Goal: Task Accomplishment & Management: Use online tool/utility

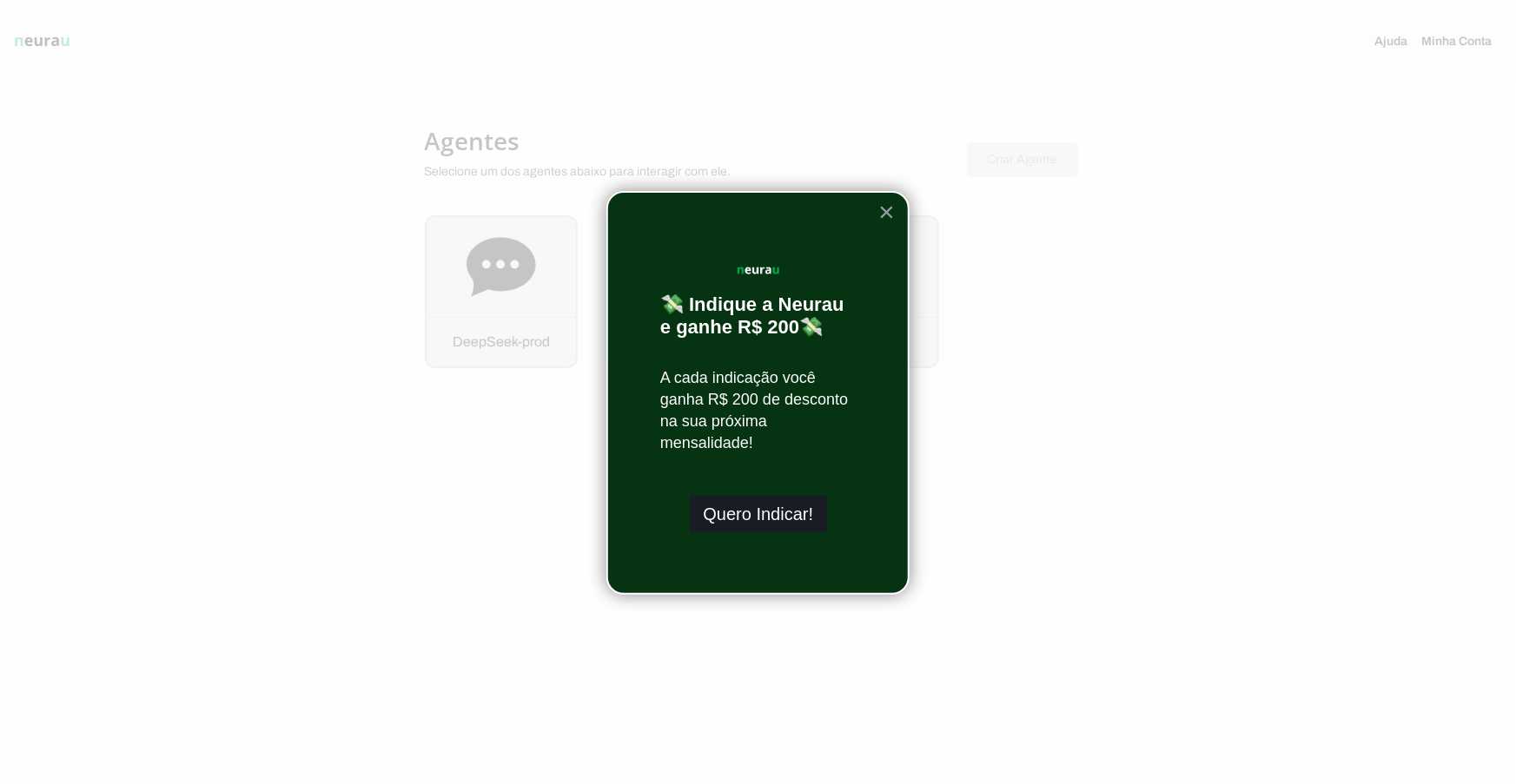
click at [782, 517] on button "Quero Indicar!" at bounding box center [758, 514] width 138 height 36
click at [893, 209] on button "×" at bounding box center [886, 212] width 17 height 27
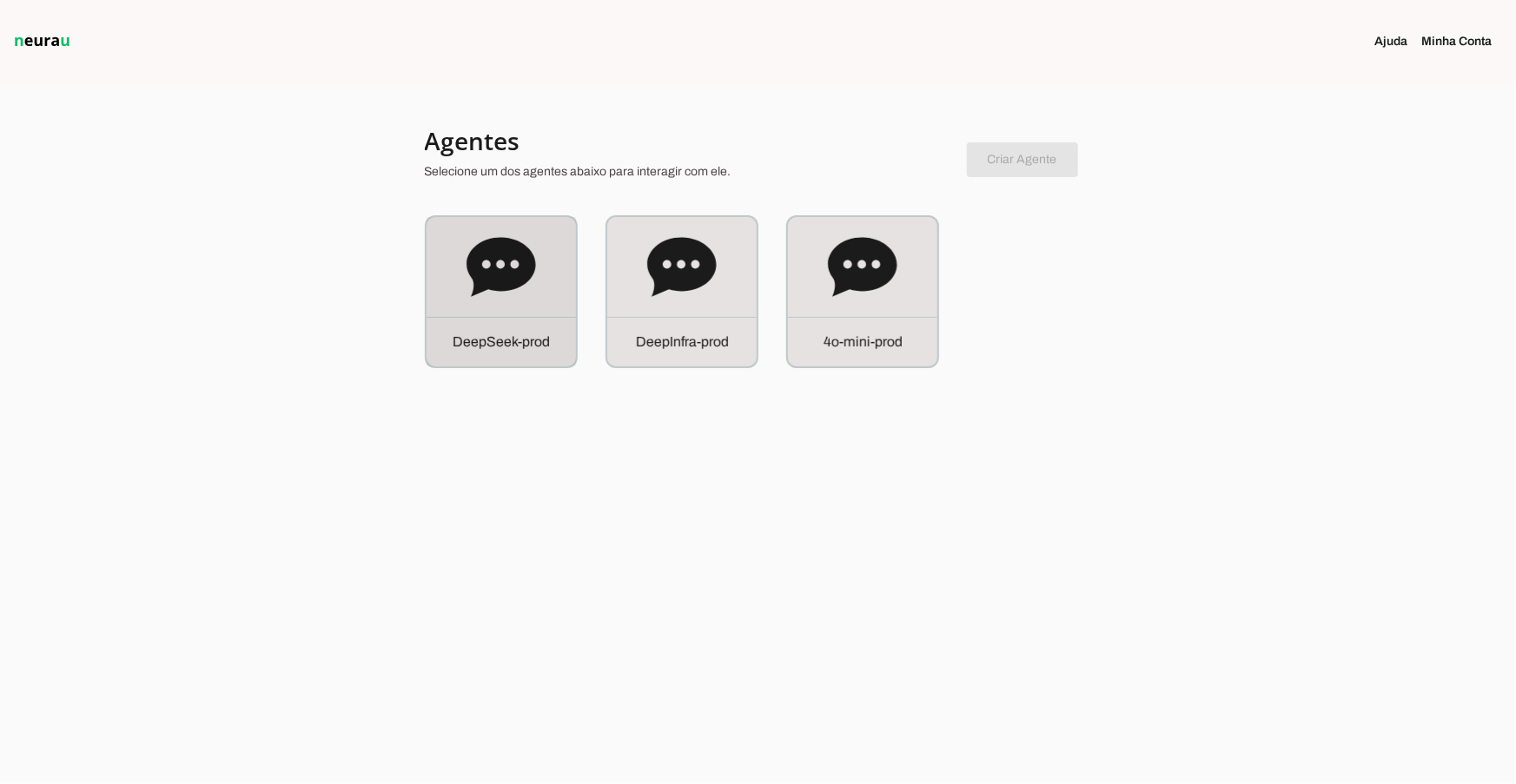
click at [505, 309] on div "D e e p S e e k - p r o d" at bounding box center [501, 291] width 149 height 149
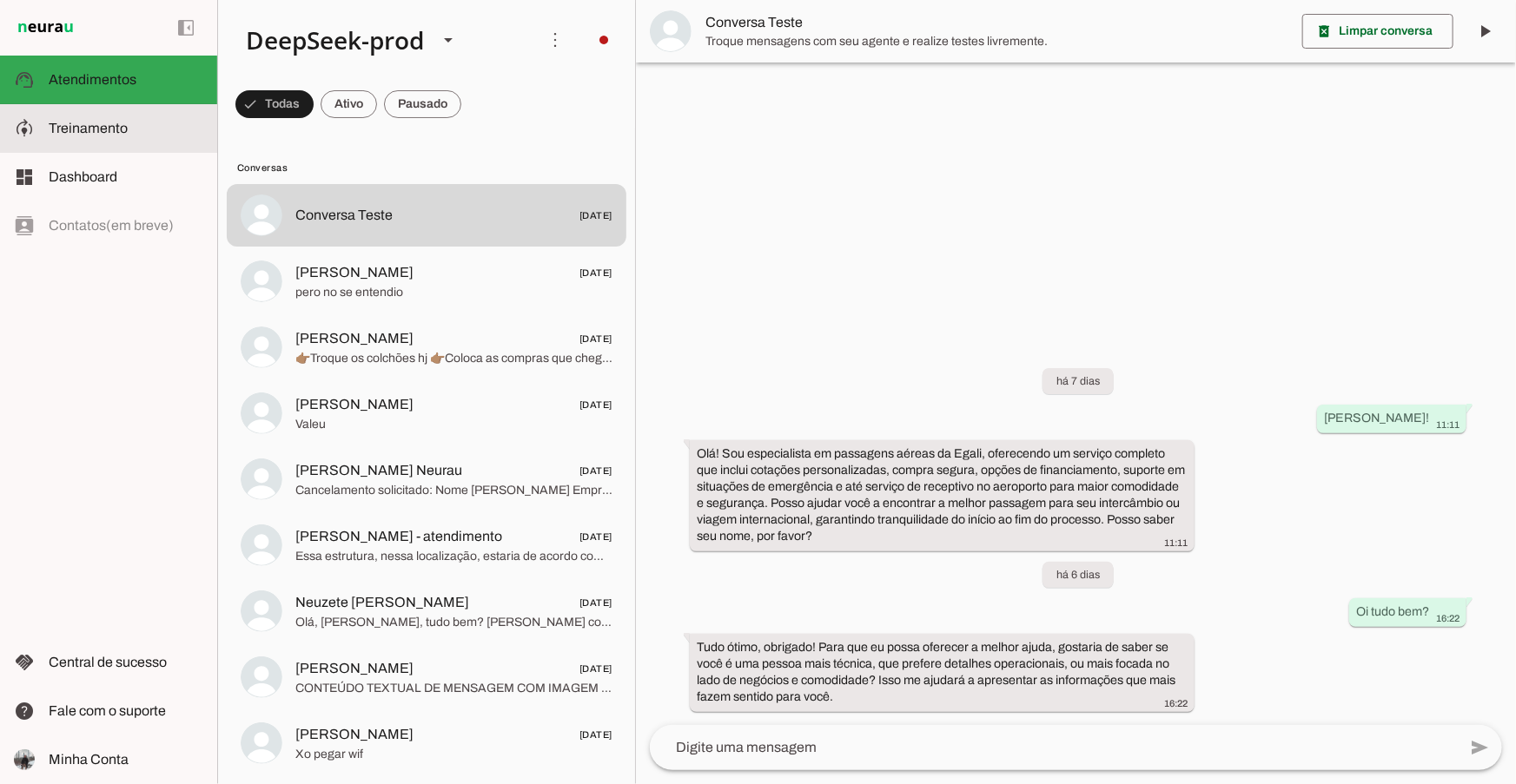
click at [87, 124] on span "Treinamento" at bounding box center [88, 128] width 79 height 15
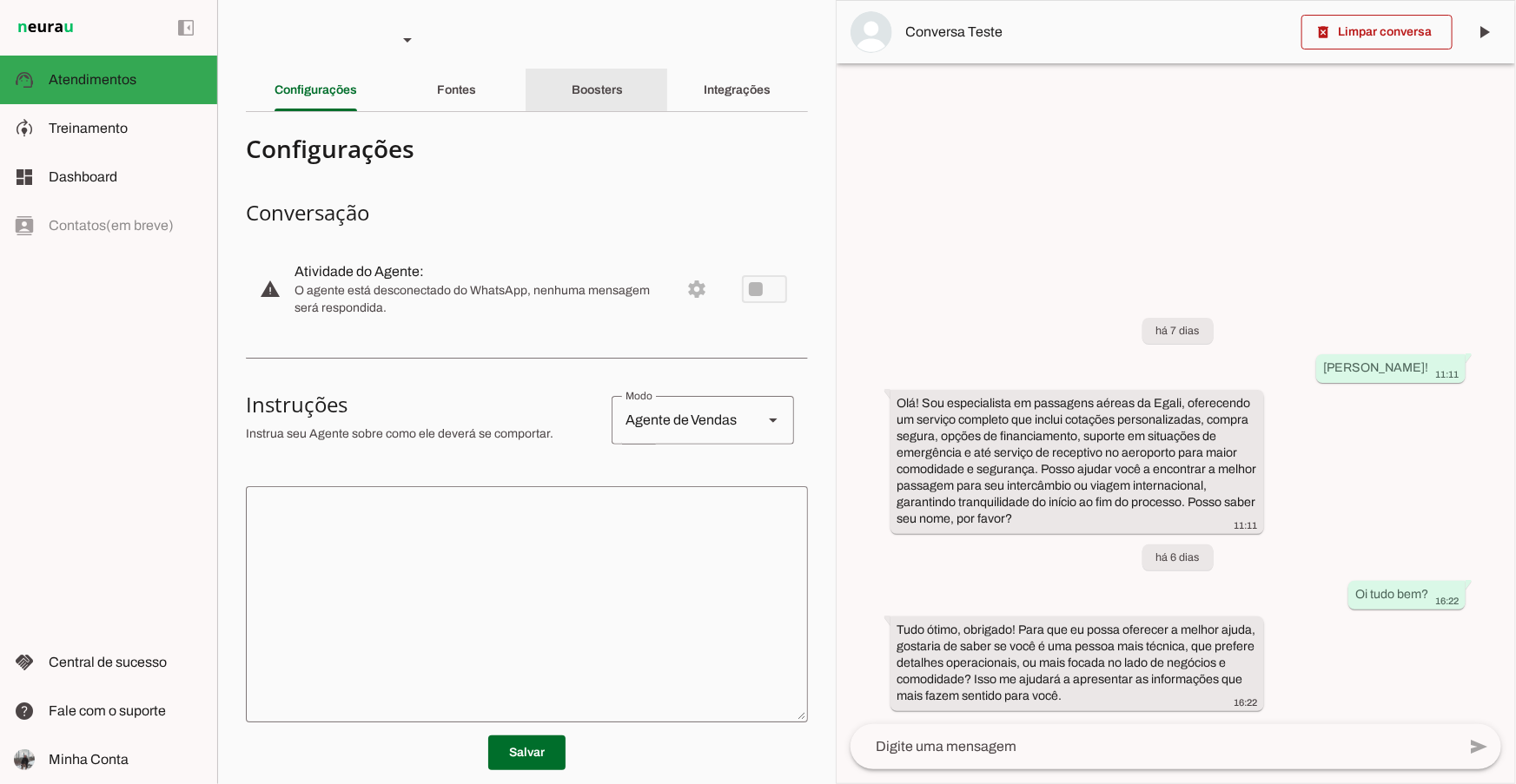
click at [619, 94] on div "Boosters" at bounding box center [598, 90] width 51 height 41
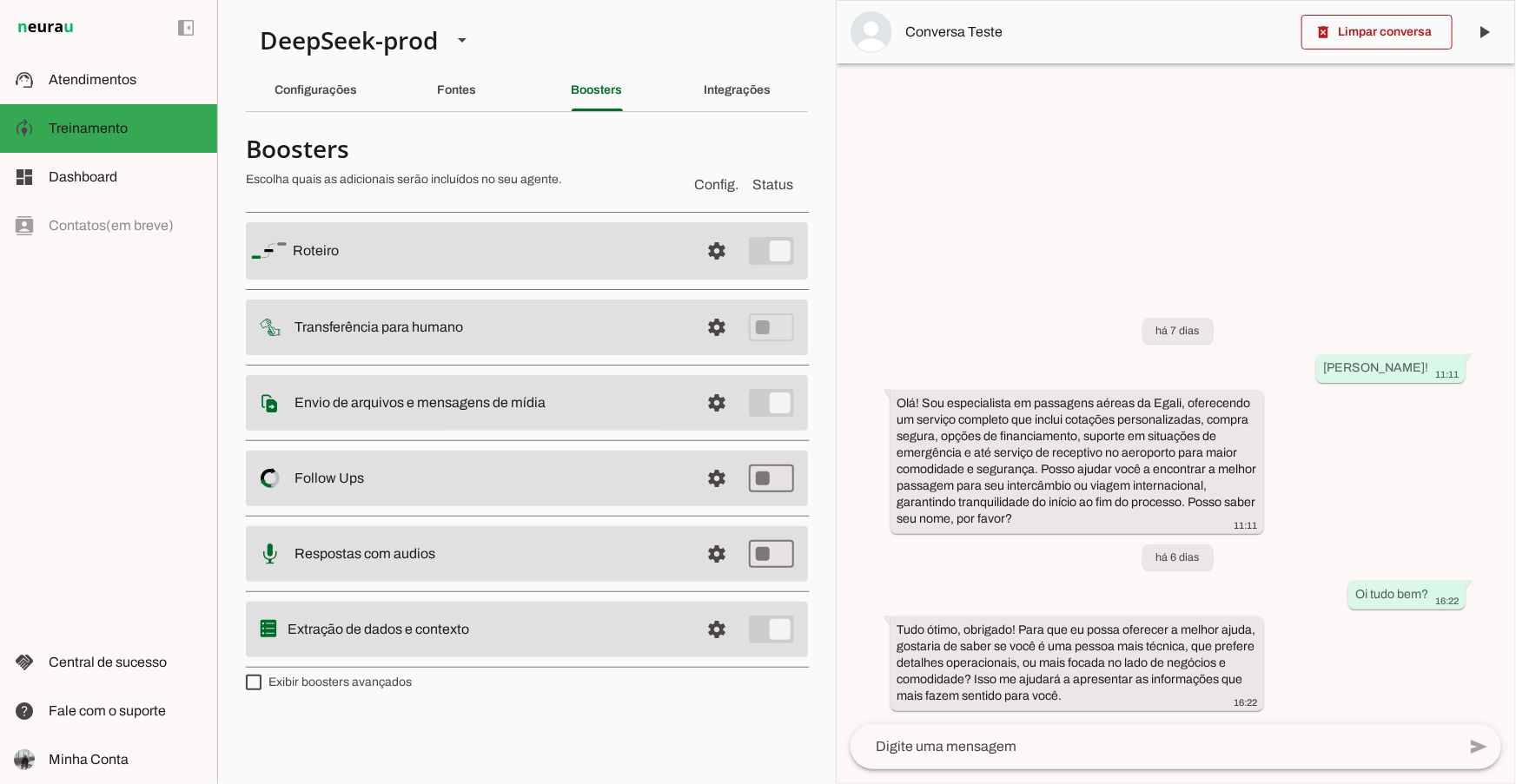
click at [376, 686] on label "Exibir boosters avançados" at bounding box center [329, 683] width 166 height 18
click at [261, 686] on md-checkbox at bounding box center [254, 683] width 16 height 16
type md-checkbox "on"
click at [741, 79] on div "Integrações" at bounding box center [737, 90] width 67 height 41
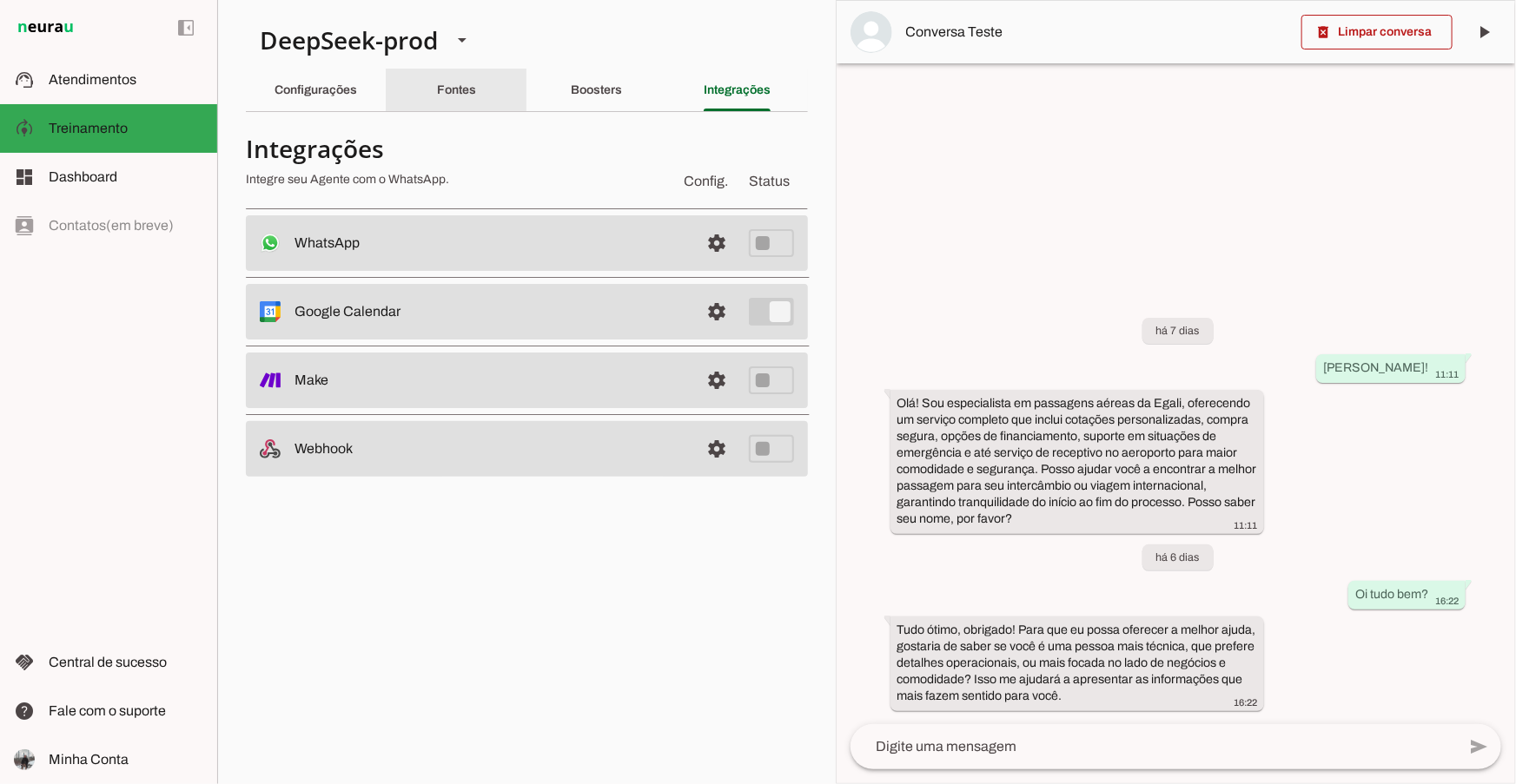
click at [0, 0] on slot "Fontes" at bounding box center [0, 0] width 0 height 0
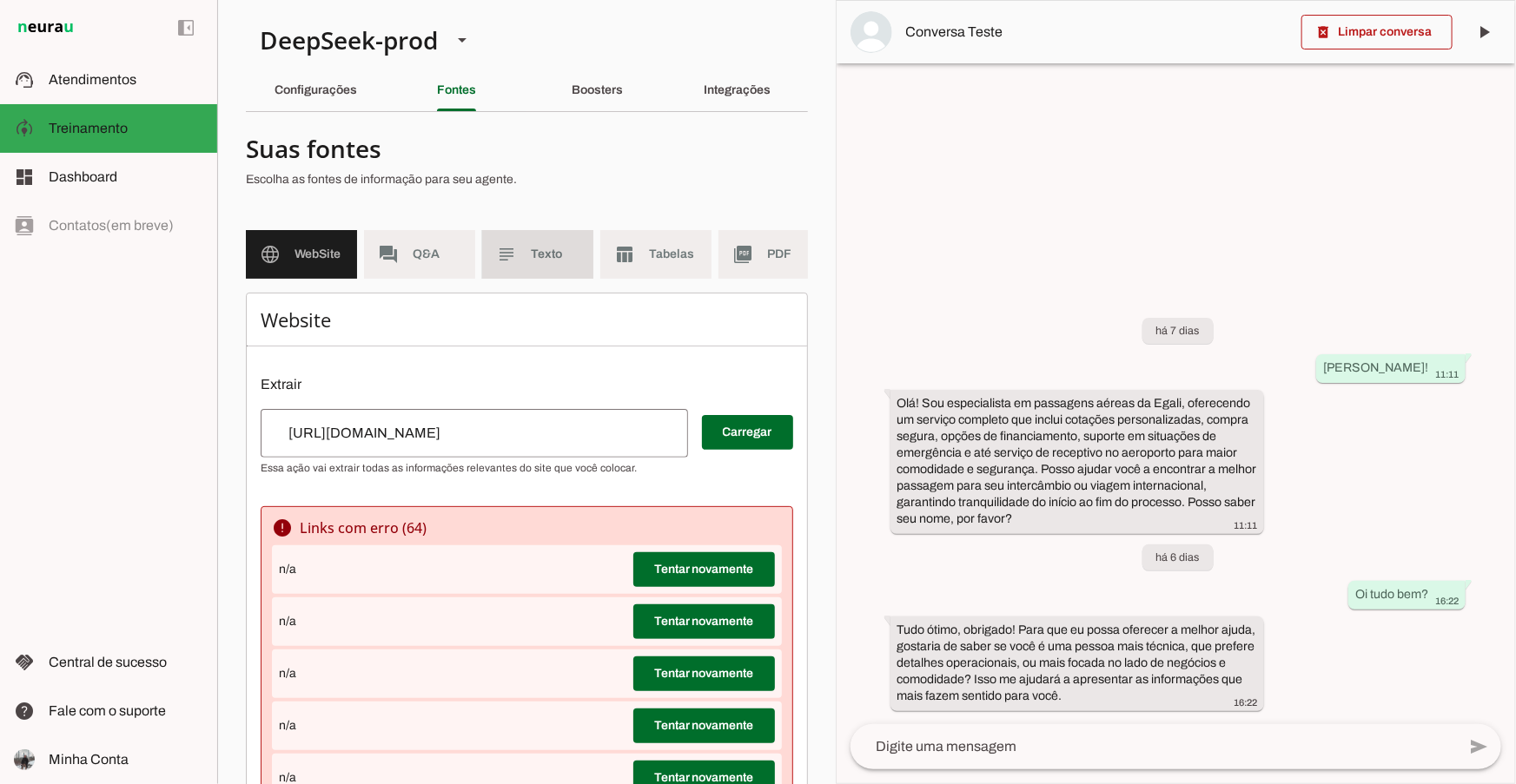
click at [538, 261] on span "Texto" at bounding box center [555, 255] width 49 height 18
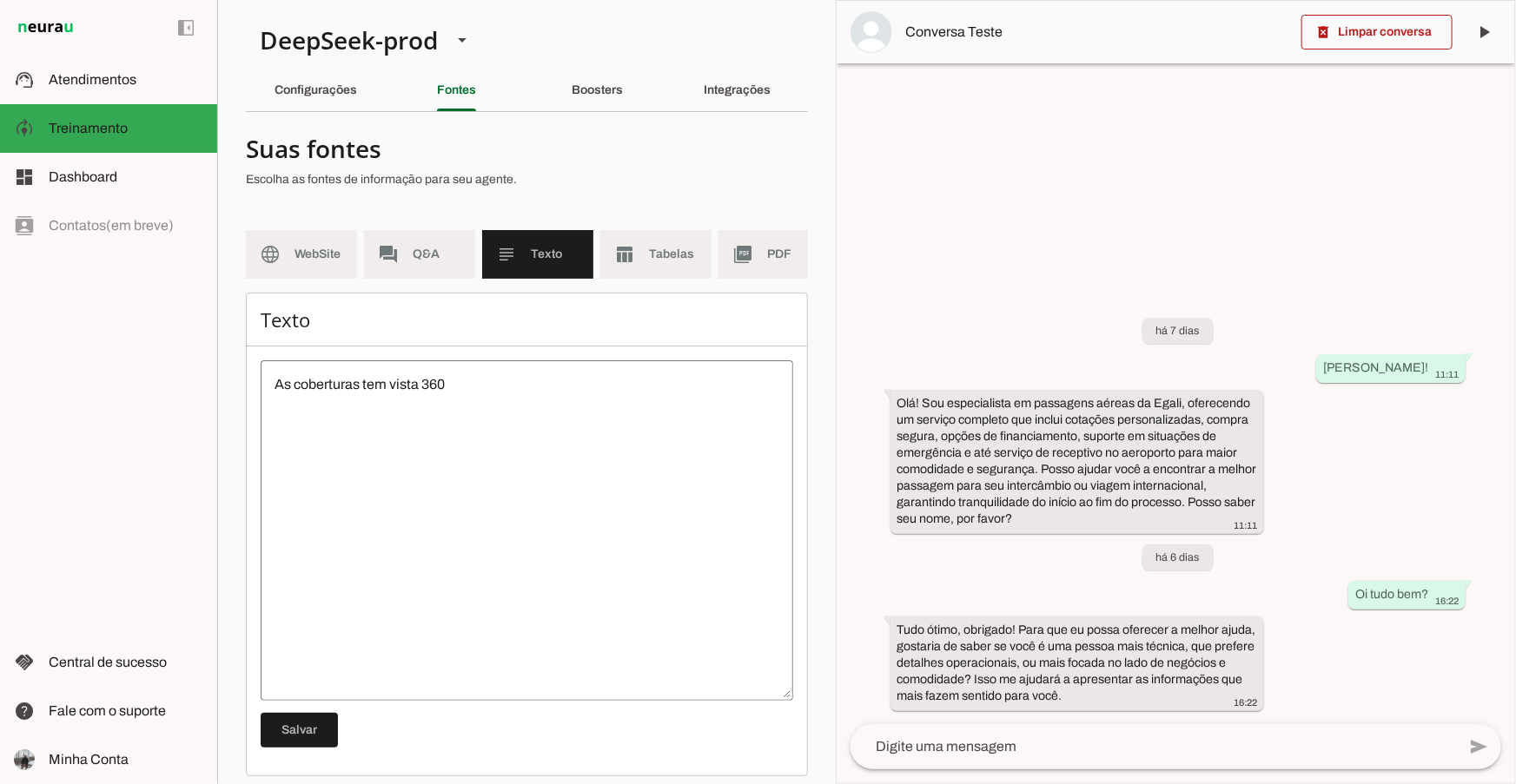
drag, startPoint x: 582, startPoint y: 290, endPoint x: 630, endPoint y: 287, distance: 48.1
click at [624, 292] on md-list "language WebSite forum Q&A subject Texto table_chart Tabelas picture_as_pdf PDF…" at bounding box center [527, 262] width 562 height 63
click at [0, 0] on slot "table_chart" at bounding box center [0, 0] width 0 height 0
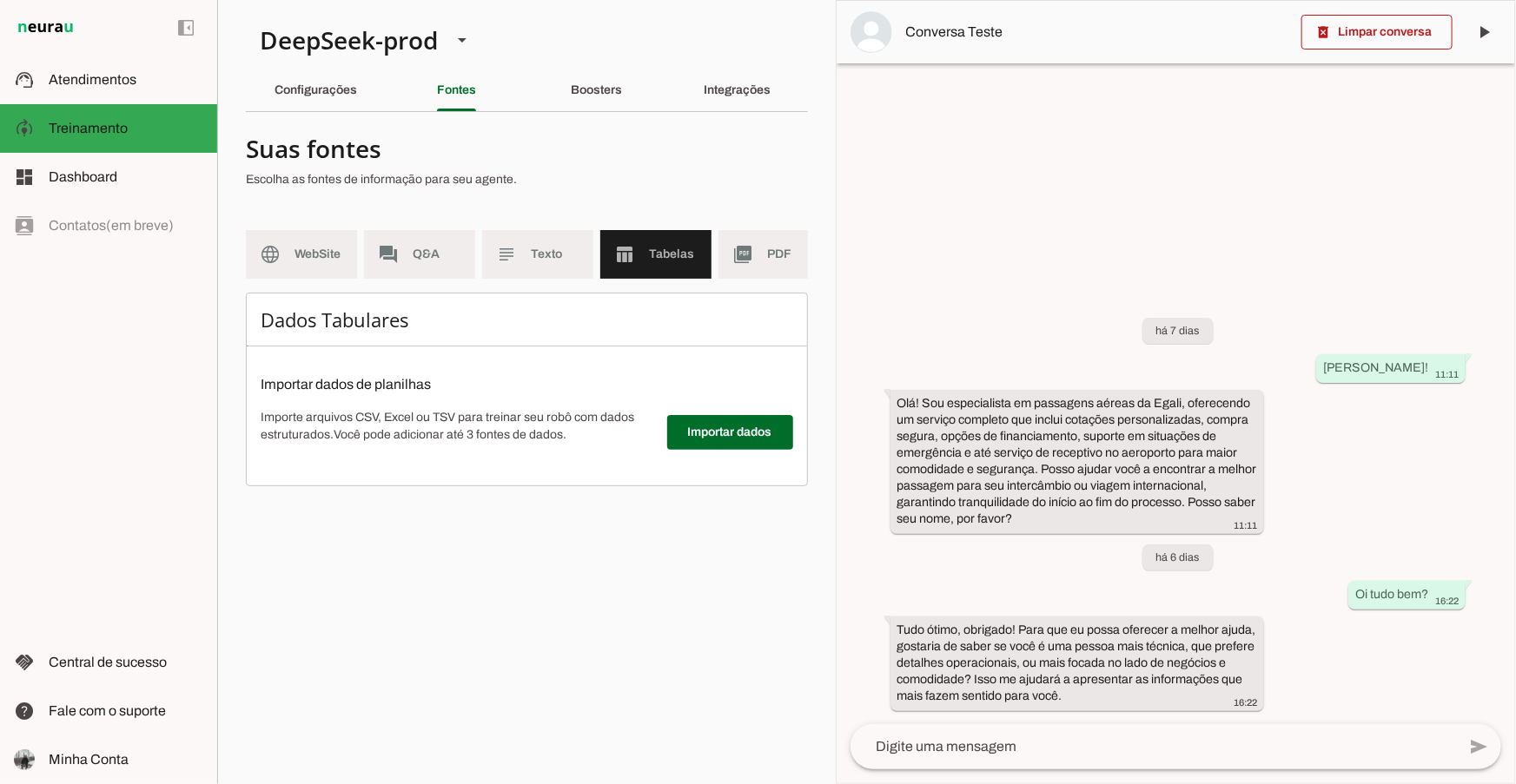
click at [633, 444] on p "Importe arquivos CSV, Excel ou TSV para treinar seu robô com dados estruturados…" at bounding box center [457, 426] width 392 height 34
click at [729, 432] on span at bounding box center [730, 433] width 126 height 41
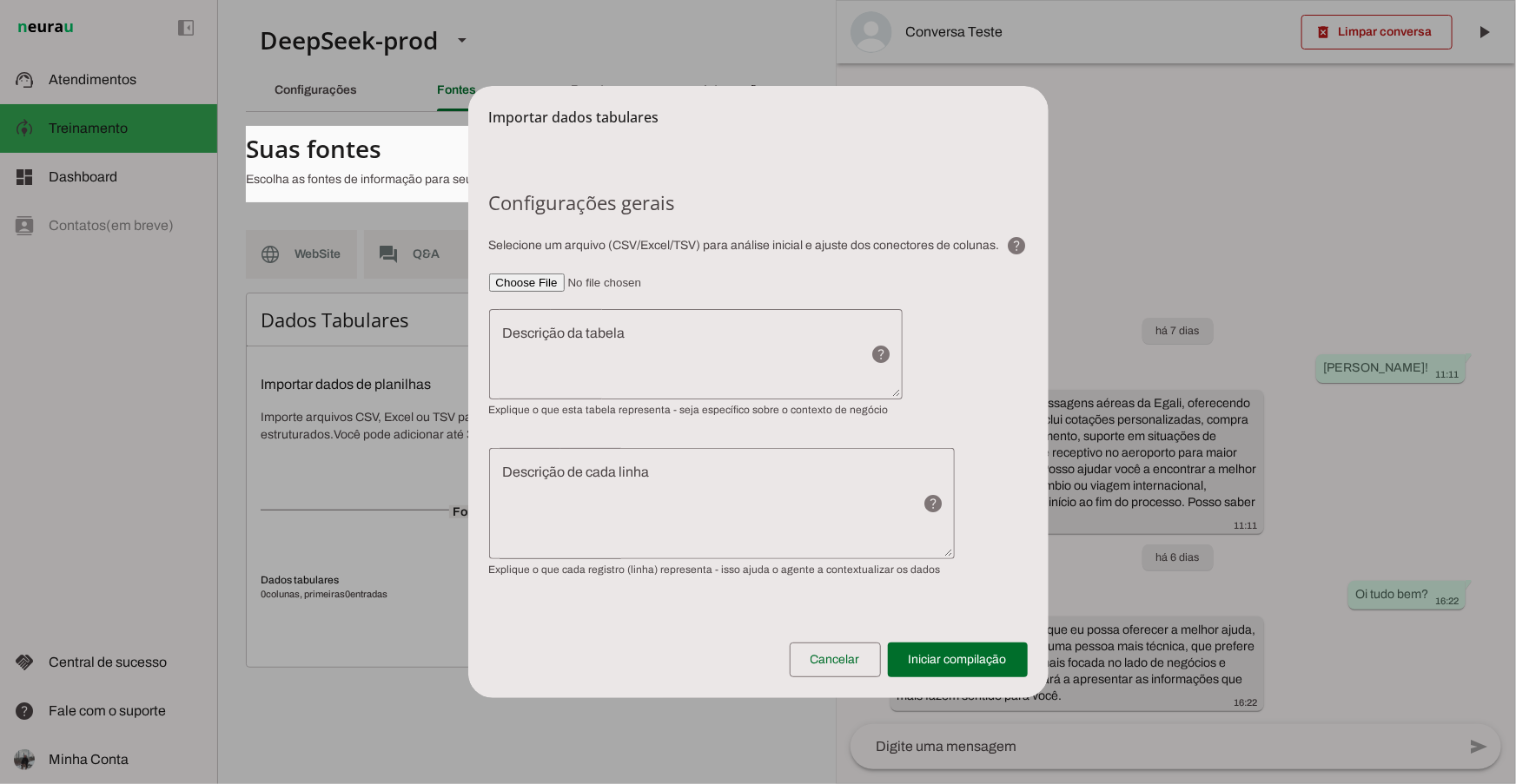
click at [542, 287] on input"] "file" at bounding box center [758, 283] width 539 height 19
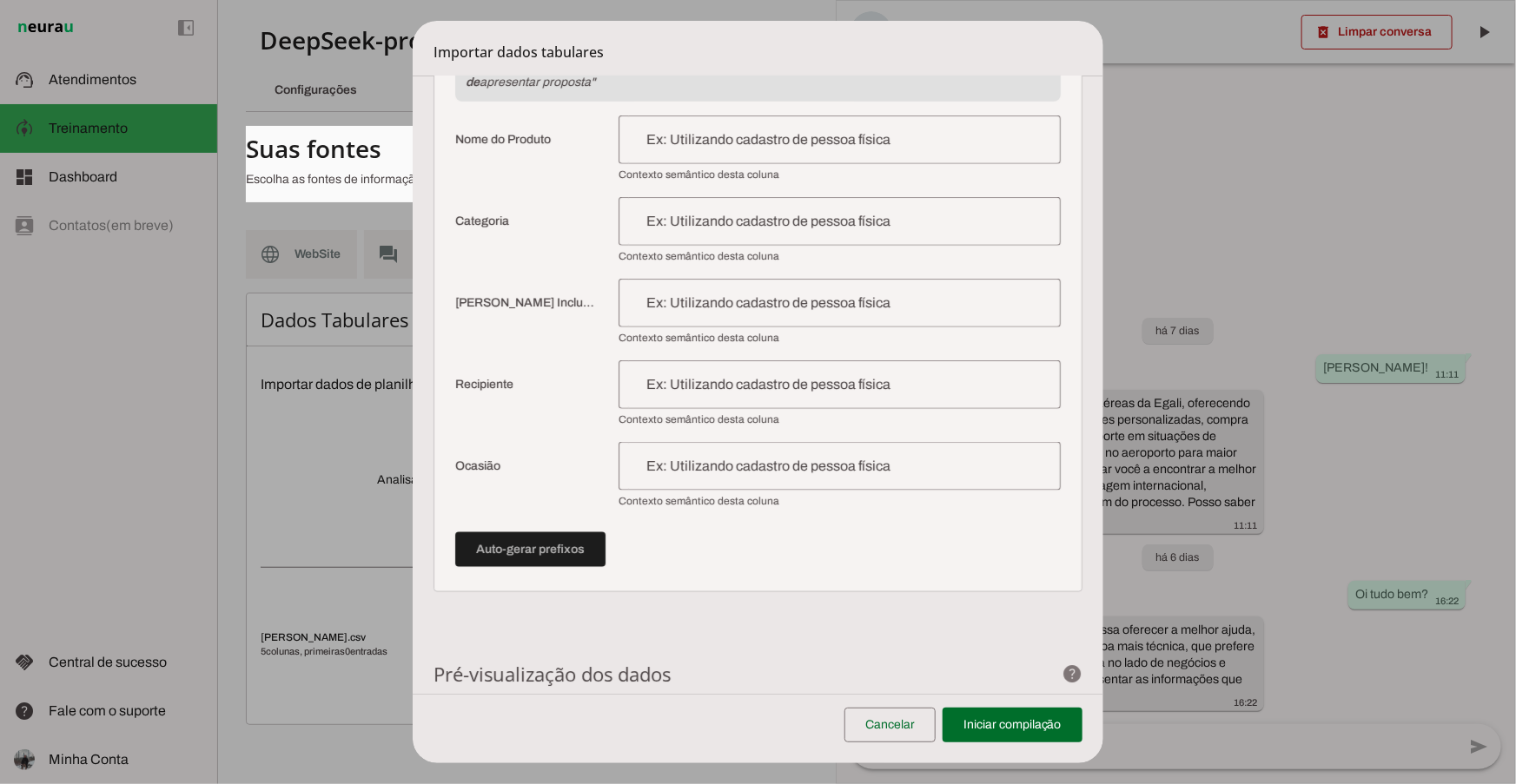
scroll to position [853, 0]
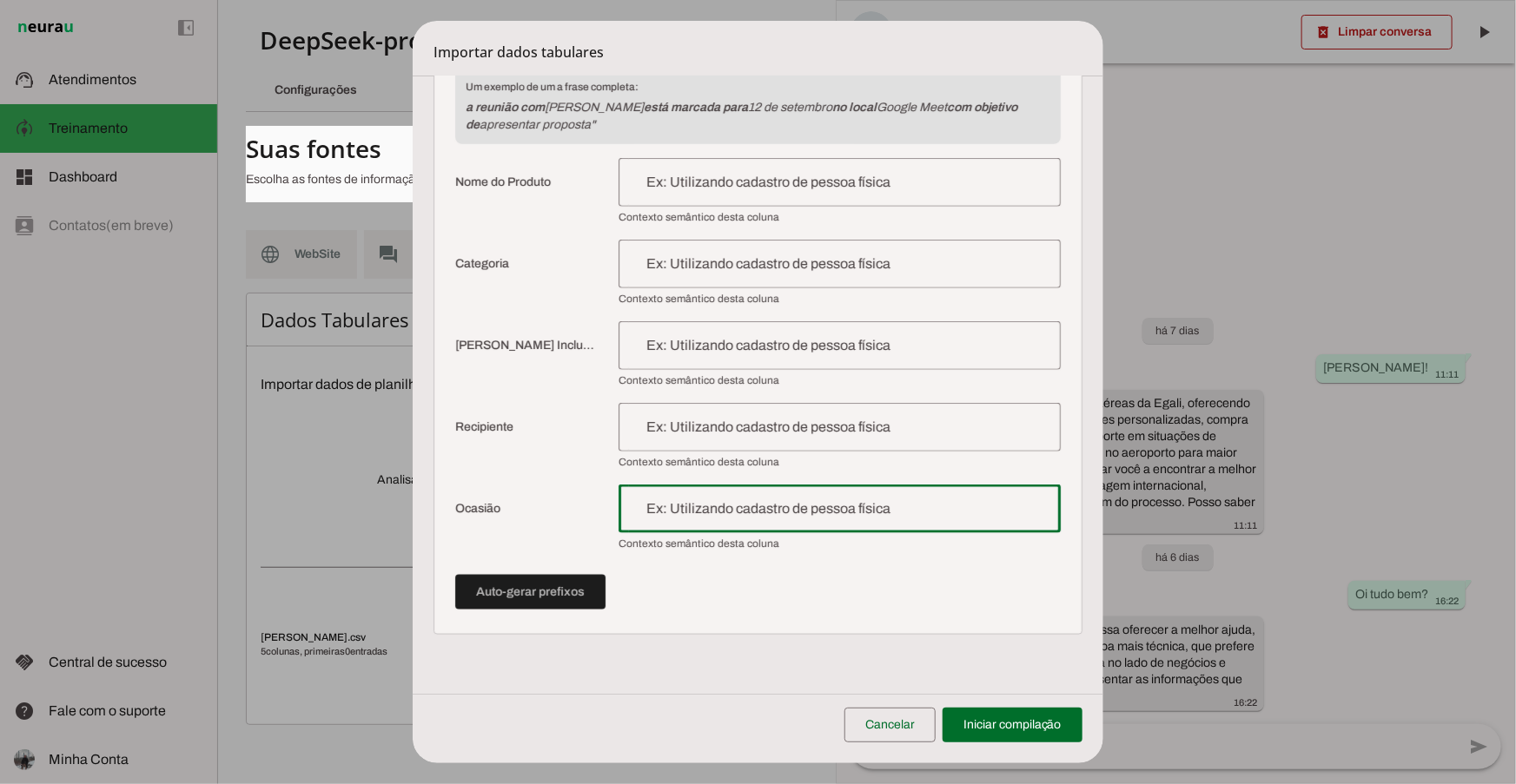
click at [711, 498] on input "text" at bounding box center [840, 508] width 414 height 21
click at [549, 485] on span "Ocasião" at bounding box center [525, 509] width 139 height 49
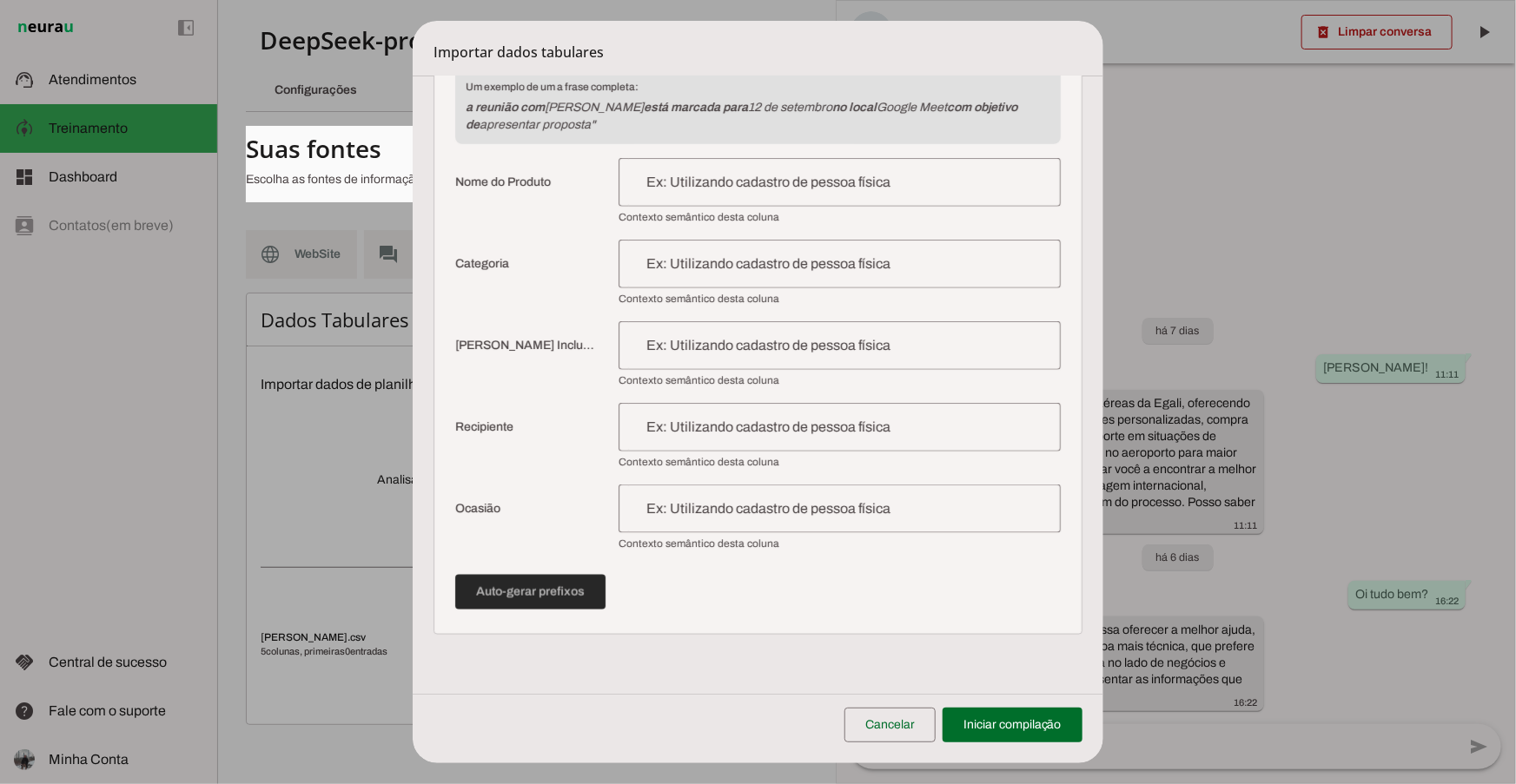
click at [543, 572] on span at bounding box center [530, 593] width 150 height 41
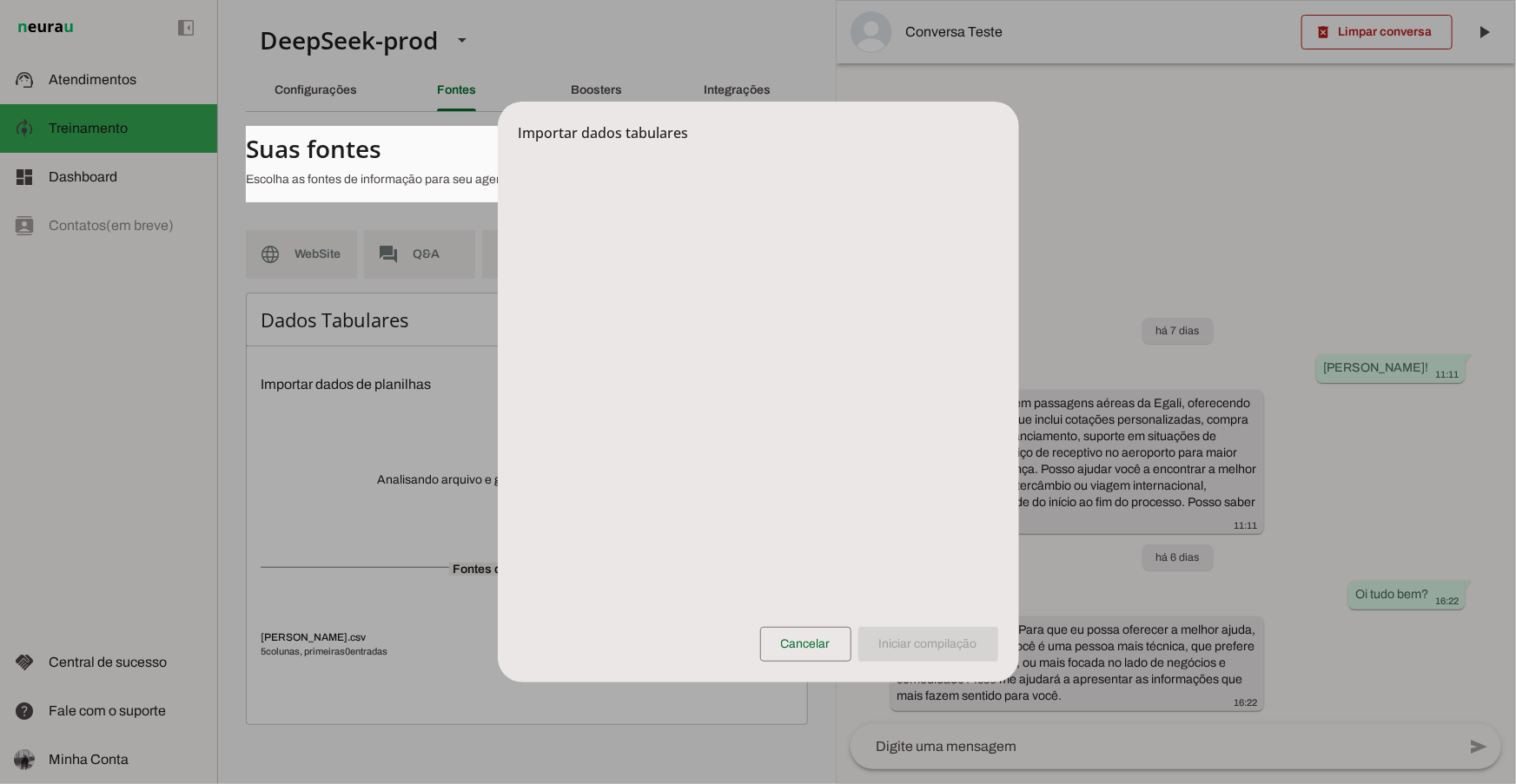
scroll to position [0, 0]
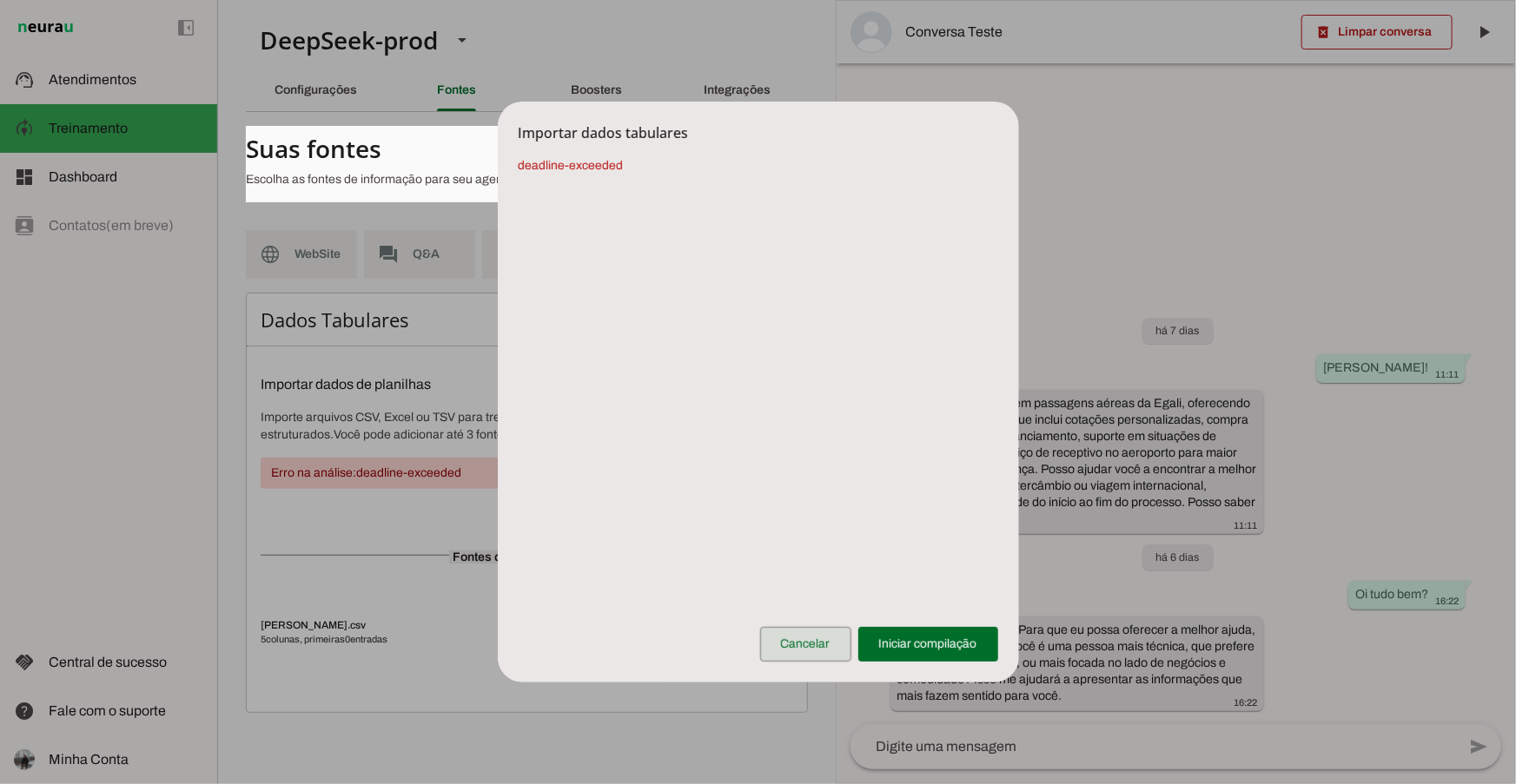
click at [792, 645] on span at bounding box center [806, 645] width 91 height 41
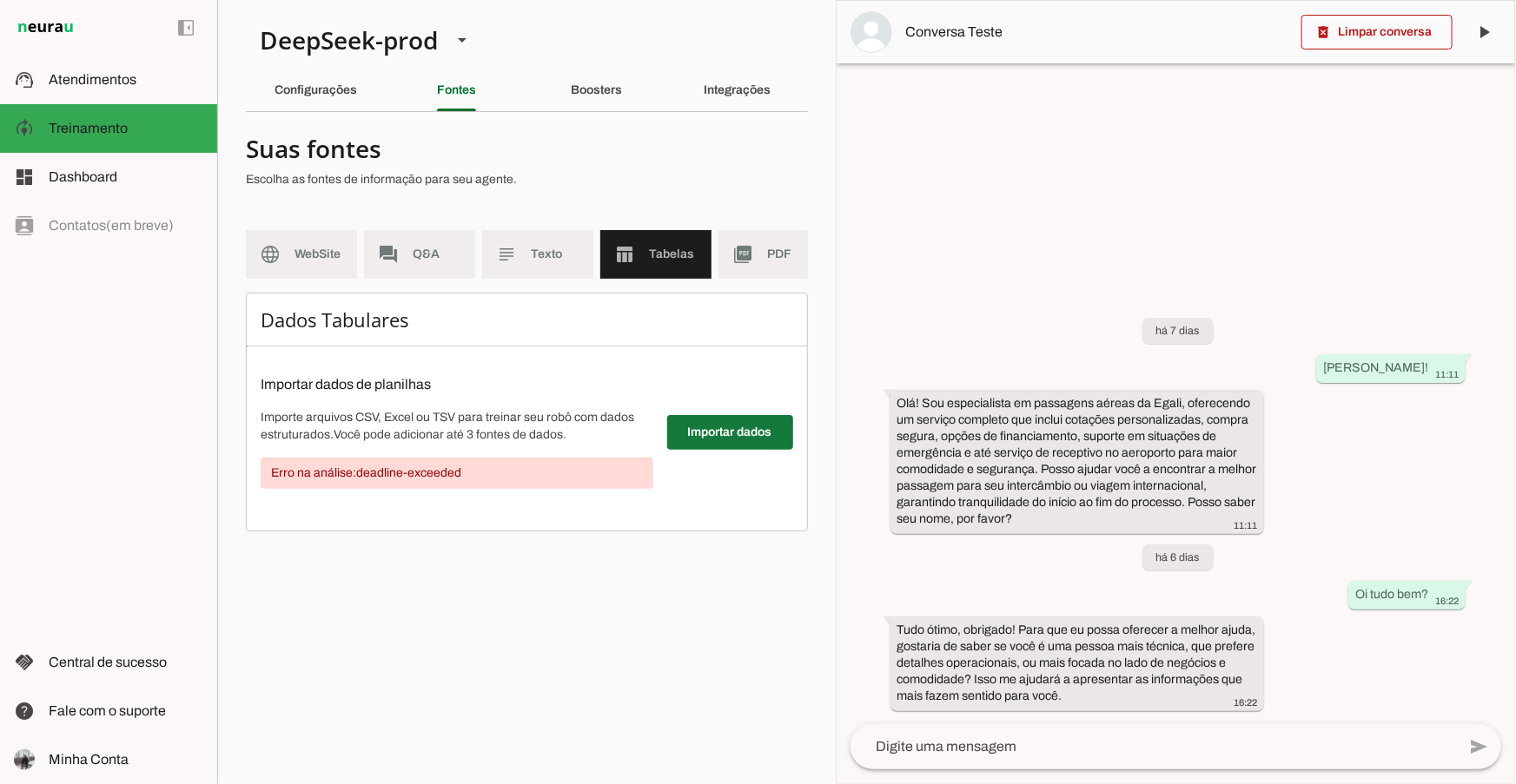
click at [723, 433] on span at bounding box center [730, 433] width 126 height 41
drag, startPoint x: 697, startPoint y: 646, endPoint x: 702, endPoint y: 444, distance: 202.1
click at [697, 645] on section "DeepSeek-prod DeepInfra-prod 4o-mini-prod Criar Agente Você atingiu o limite de…" at bounding box center [526, 392] width 618 height 784
click at [708, 439] on span at bounding box center [730, 433] width 126 height 41
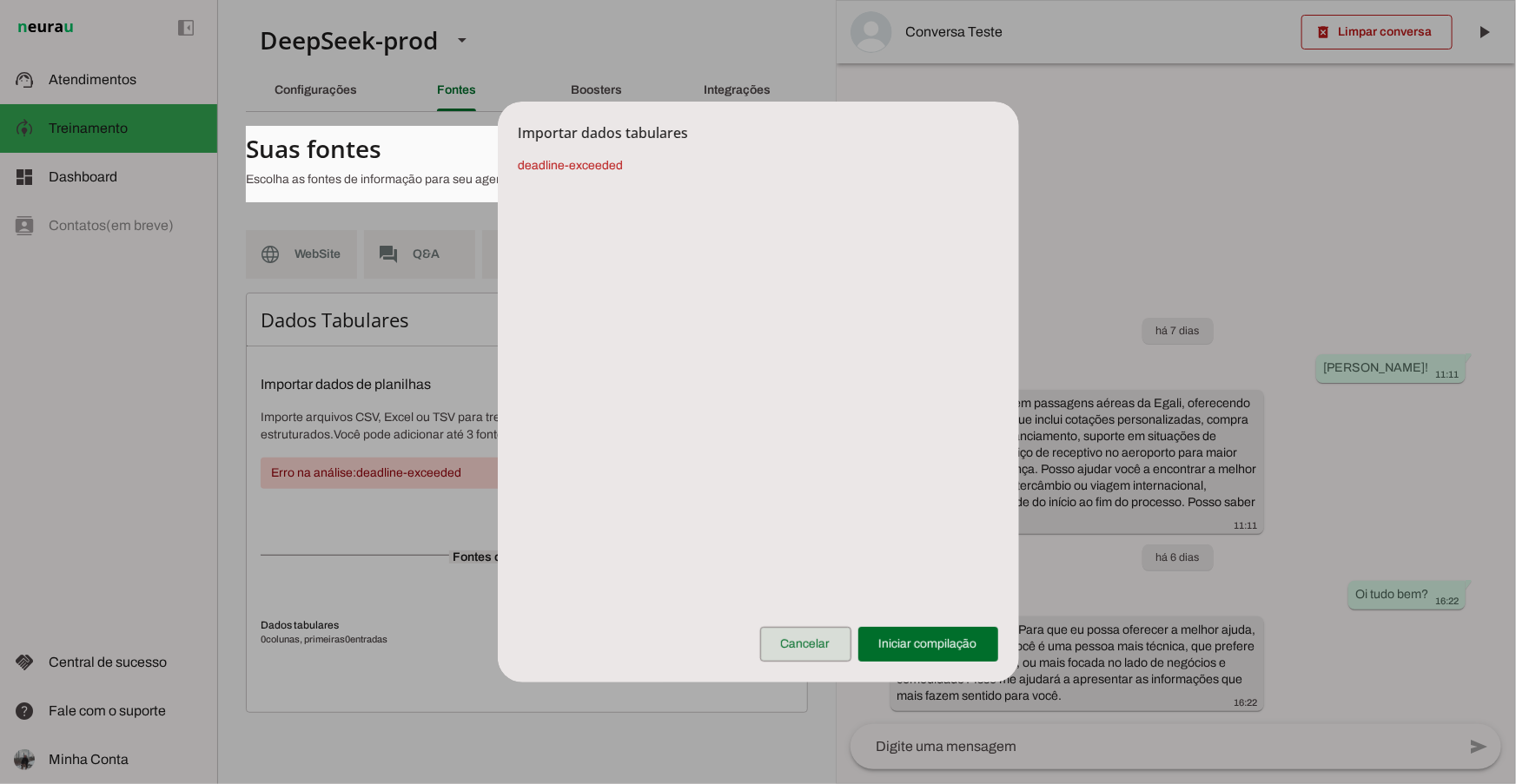
click at [811, 653] on span at bounding box center [806, 645] width 91 height 41
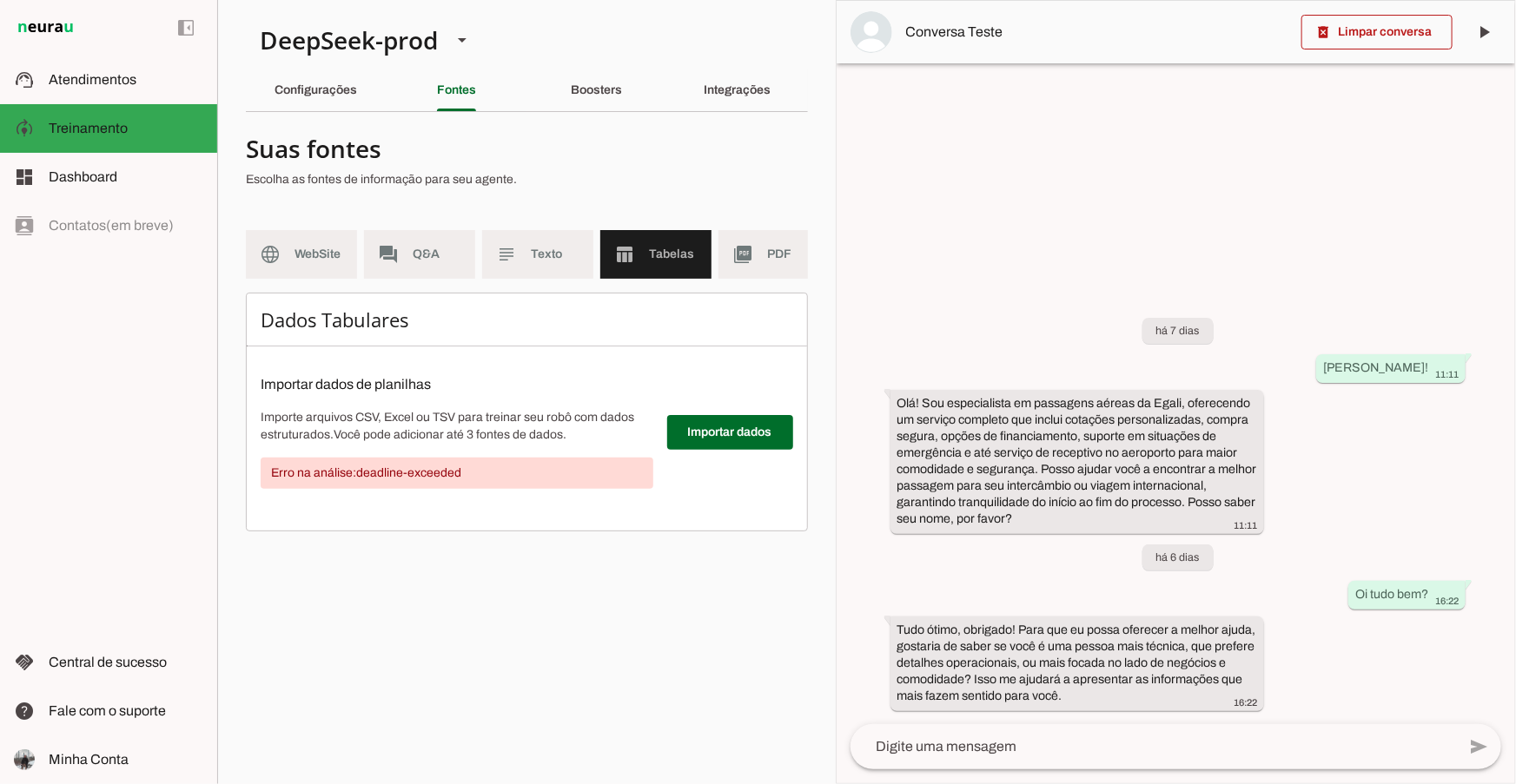
click at [674, 550] on chatbot-edit-form "Configurações Conversação warning Atividade do Agente: settings O agente está d…" at bounding box center [527, 345] width 562 height 441
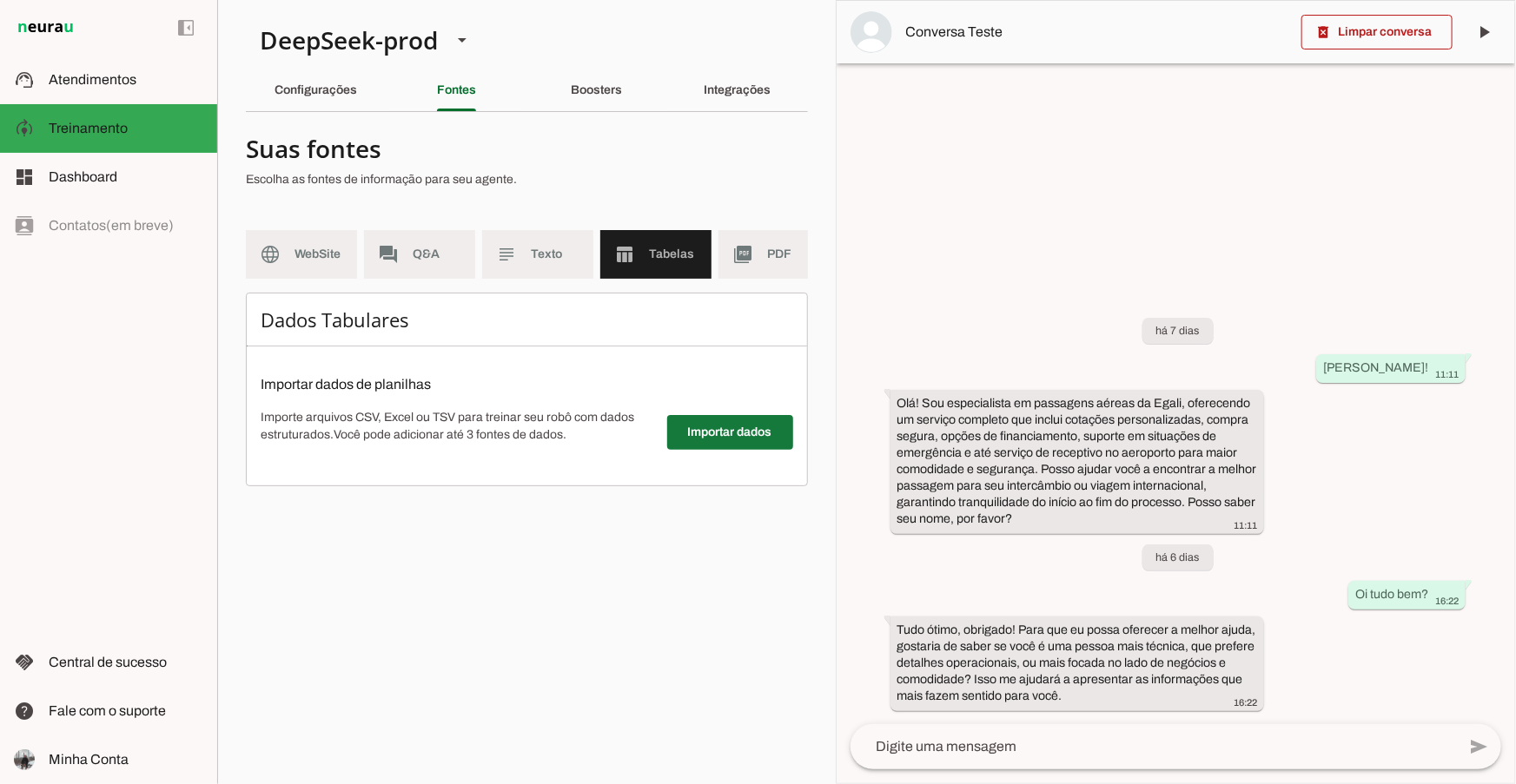
click at [726, 443] on span at bounding box center [730, 433] width 126 height 41
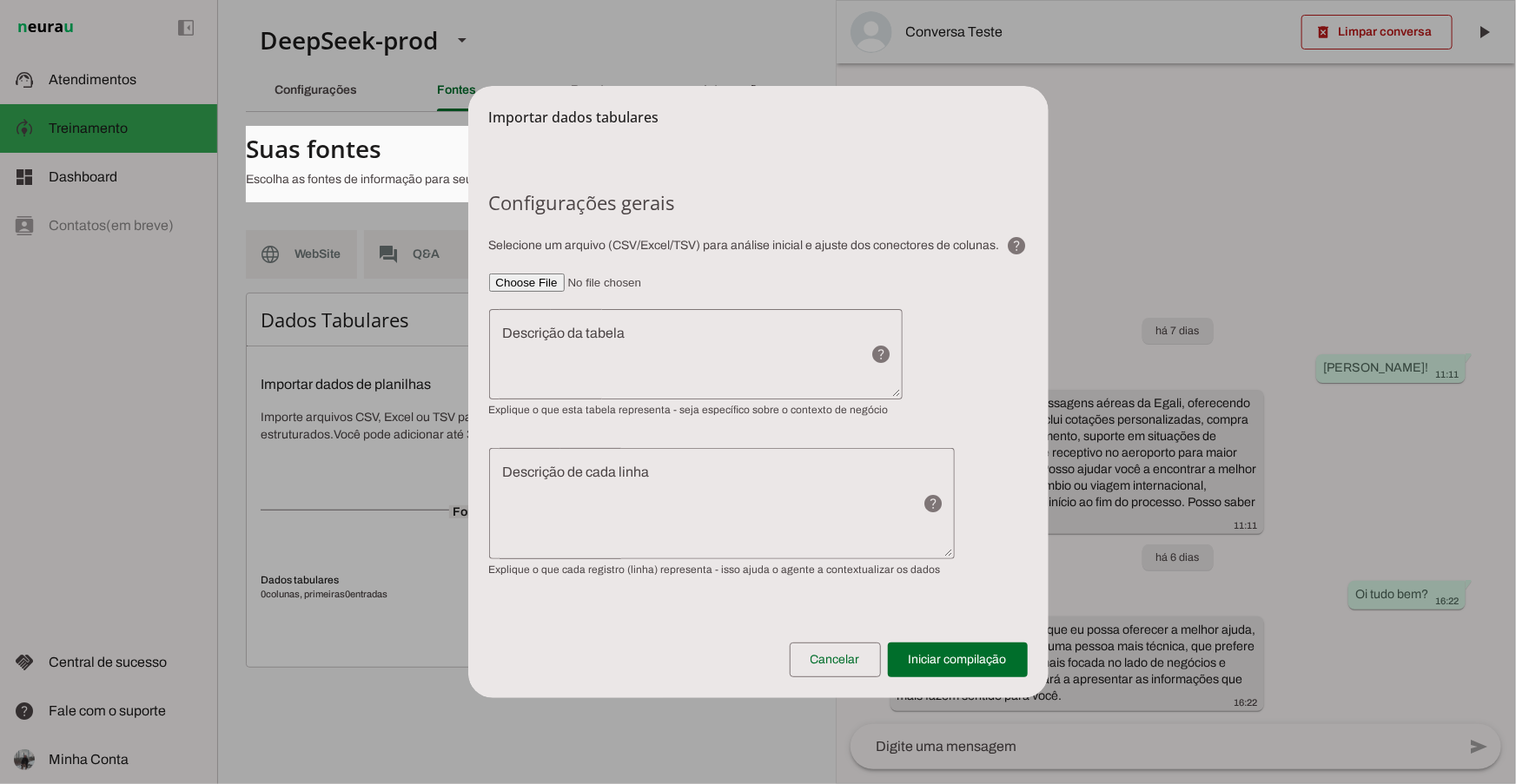
click at [546, 283] on input"] "file" at bounding box center [758, 283] width 539 height 19
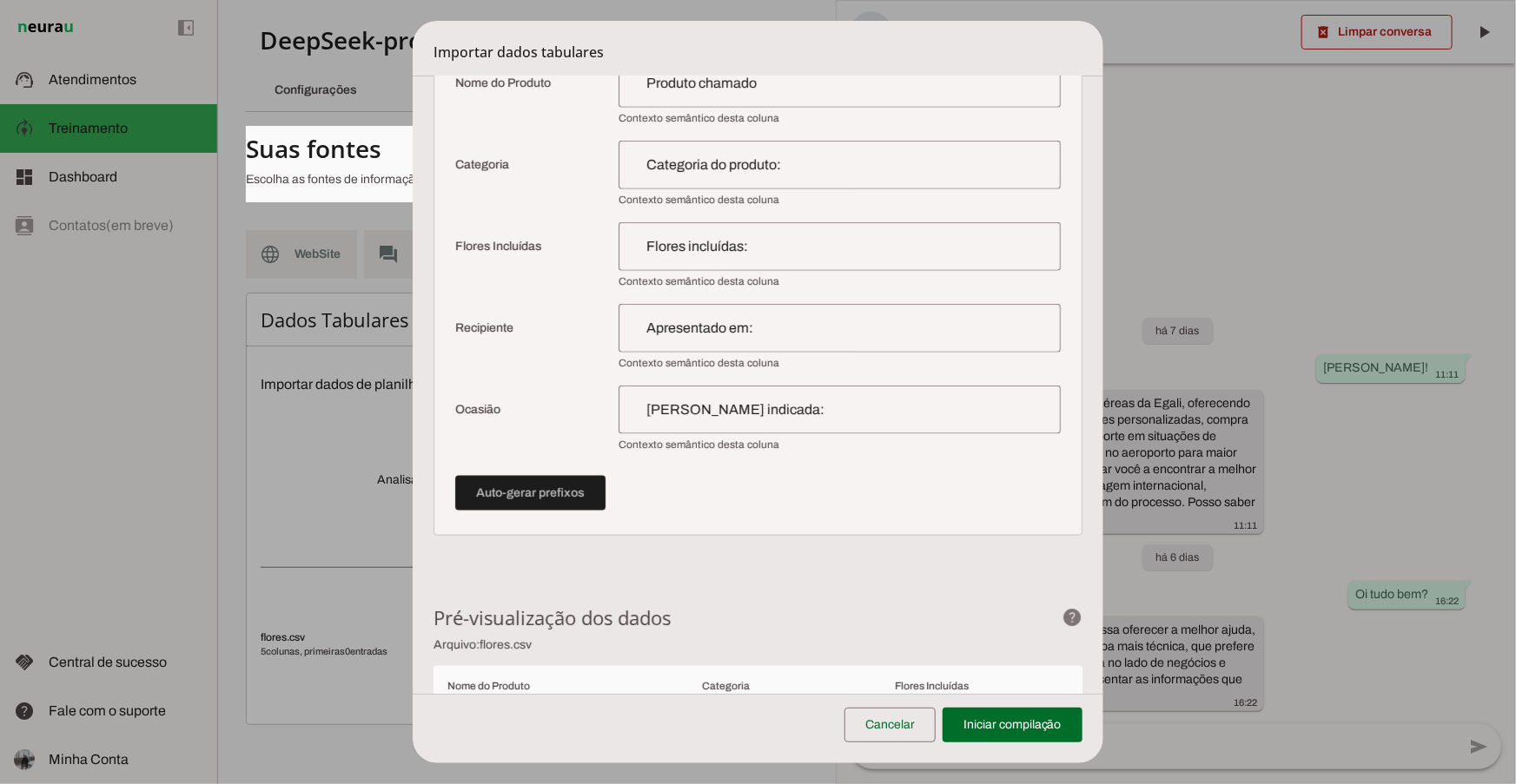
scroll to position [947, 0]
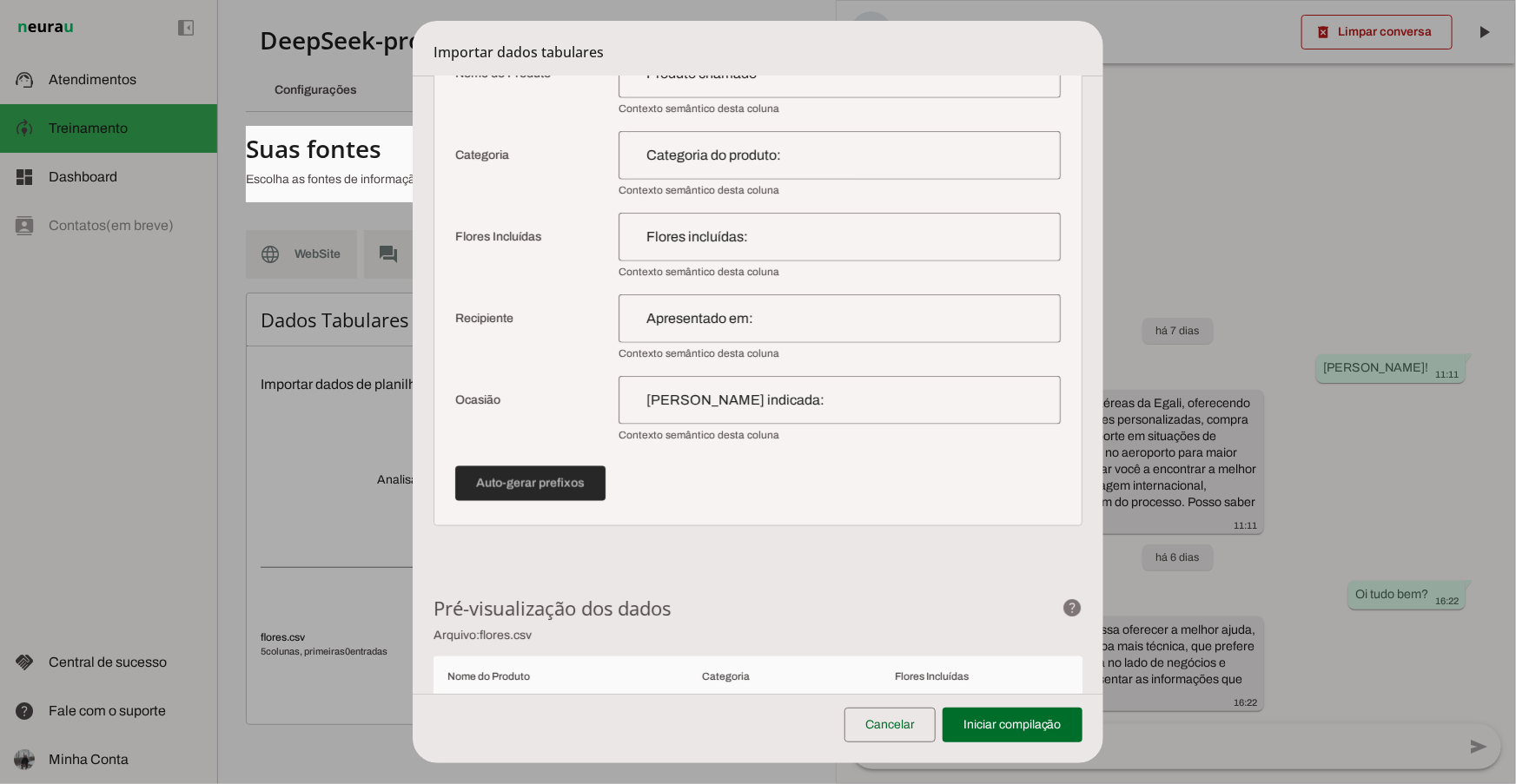
click at [570, 487] on span at bounding box center [530, 484] width 150 height 41
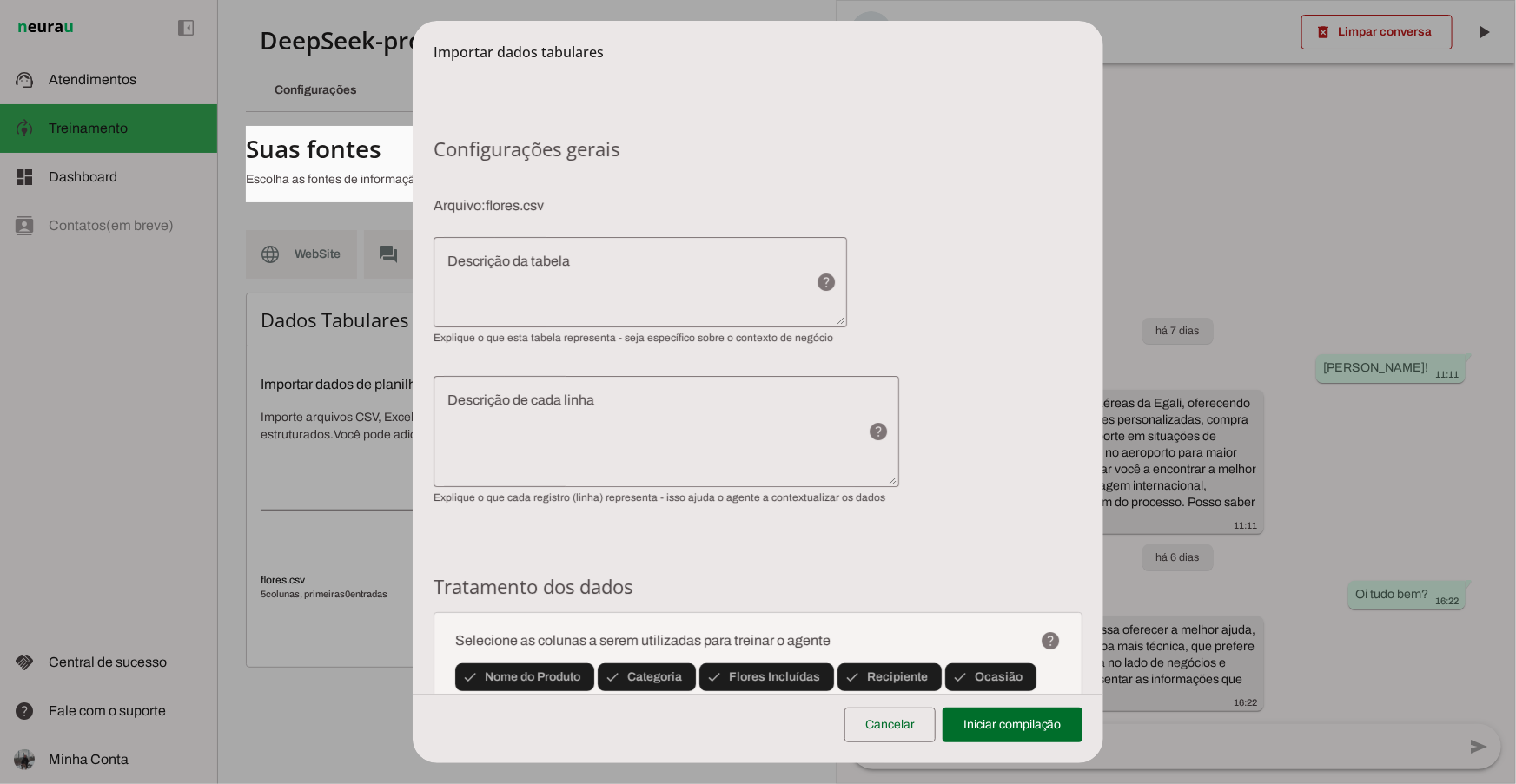
scroll to position [0, 0]
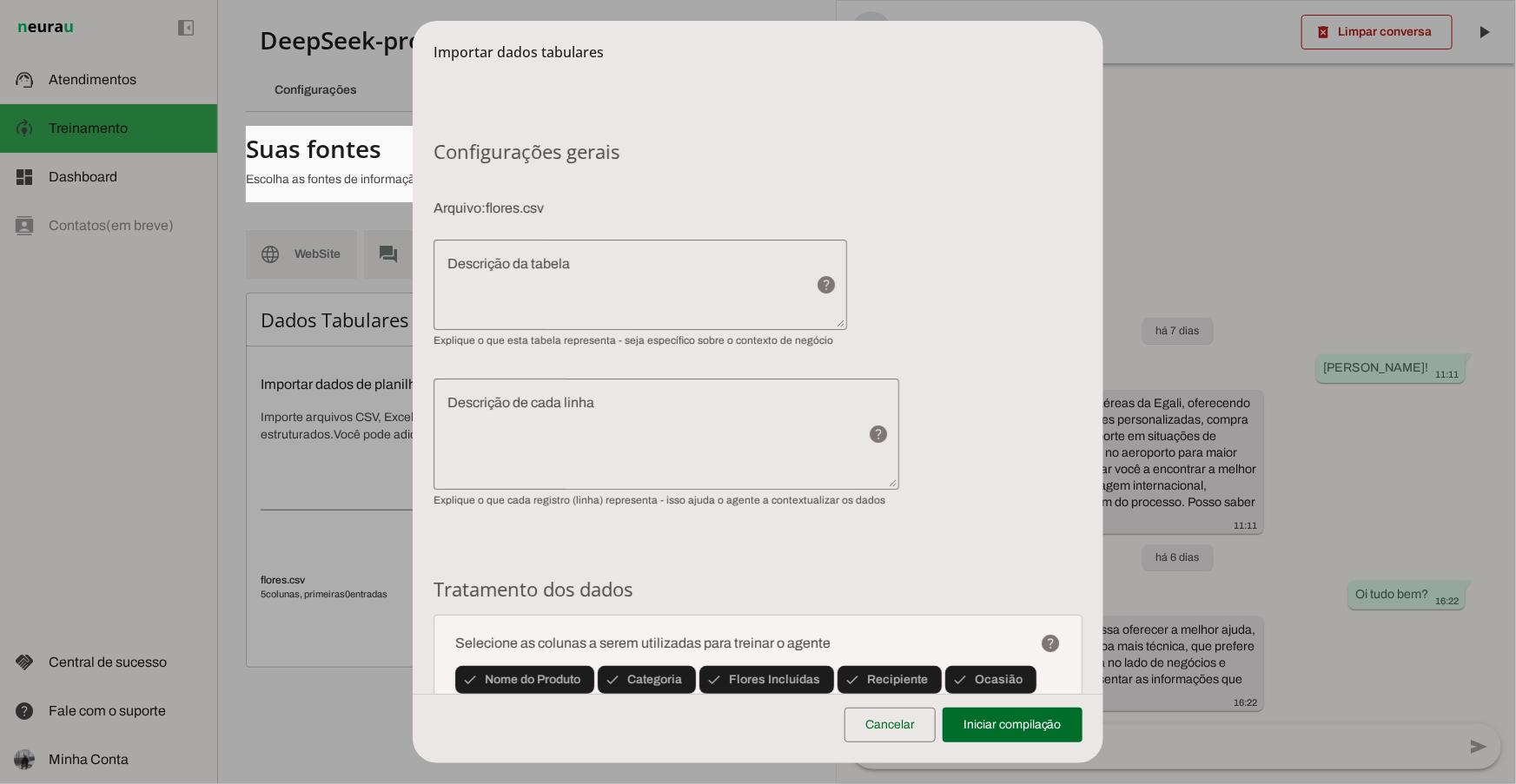
click at [997, 144] on h6 "Configurações gerais" at bounding box center [758, 151] width 649 height 25
drag, startPoint x: 436, startPoint y: 53, endPoint x: 1027, endPoint y: 405, distance: 687.9
click at [1026, 401] on div "Importar dados tabulares Configurações gerais Arquivo: flores.csv help Exemplos…" at bounding box center [758, 392] width 691 height 743
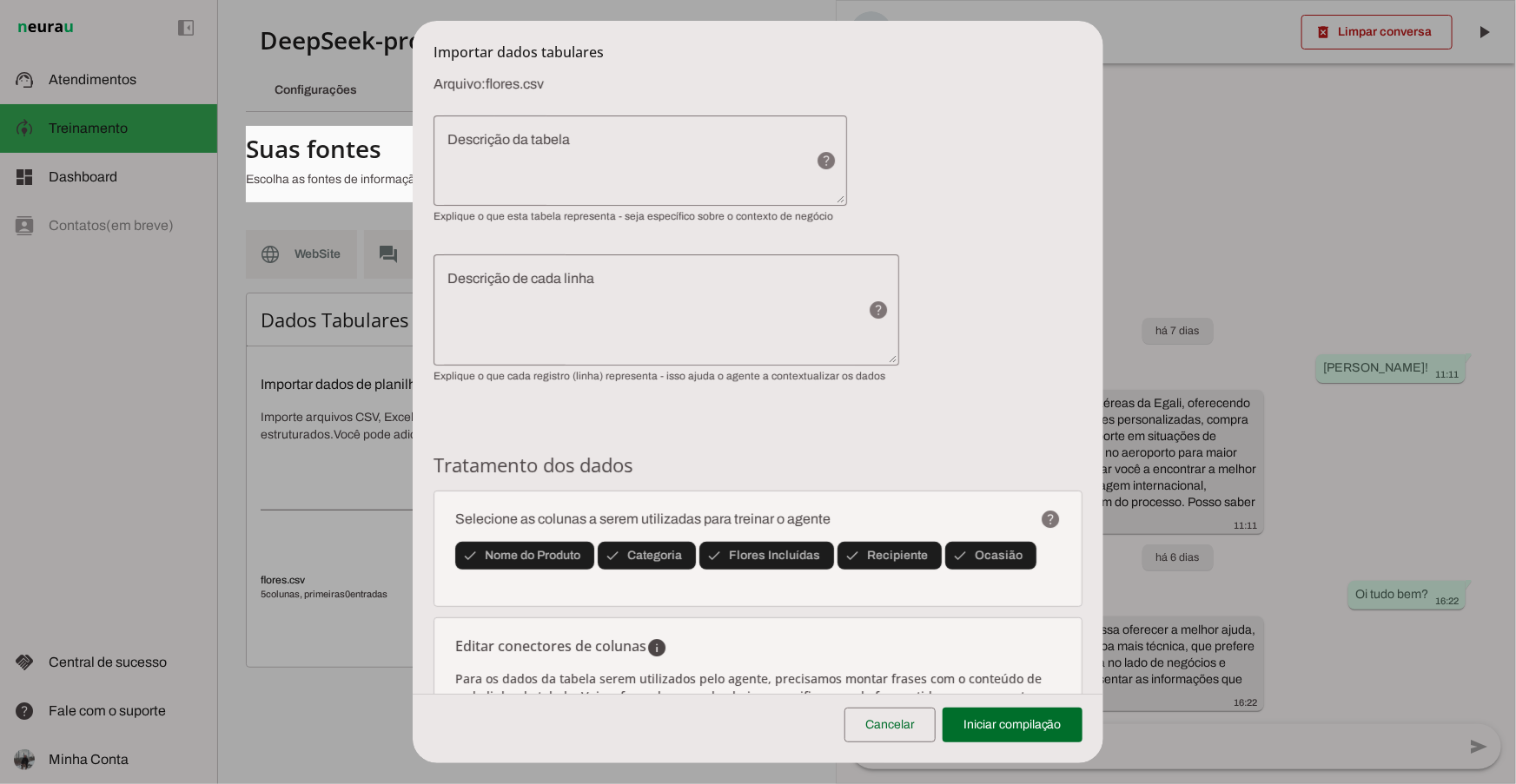
scroll to position [379, 0]
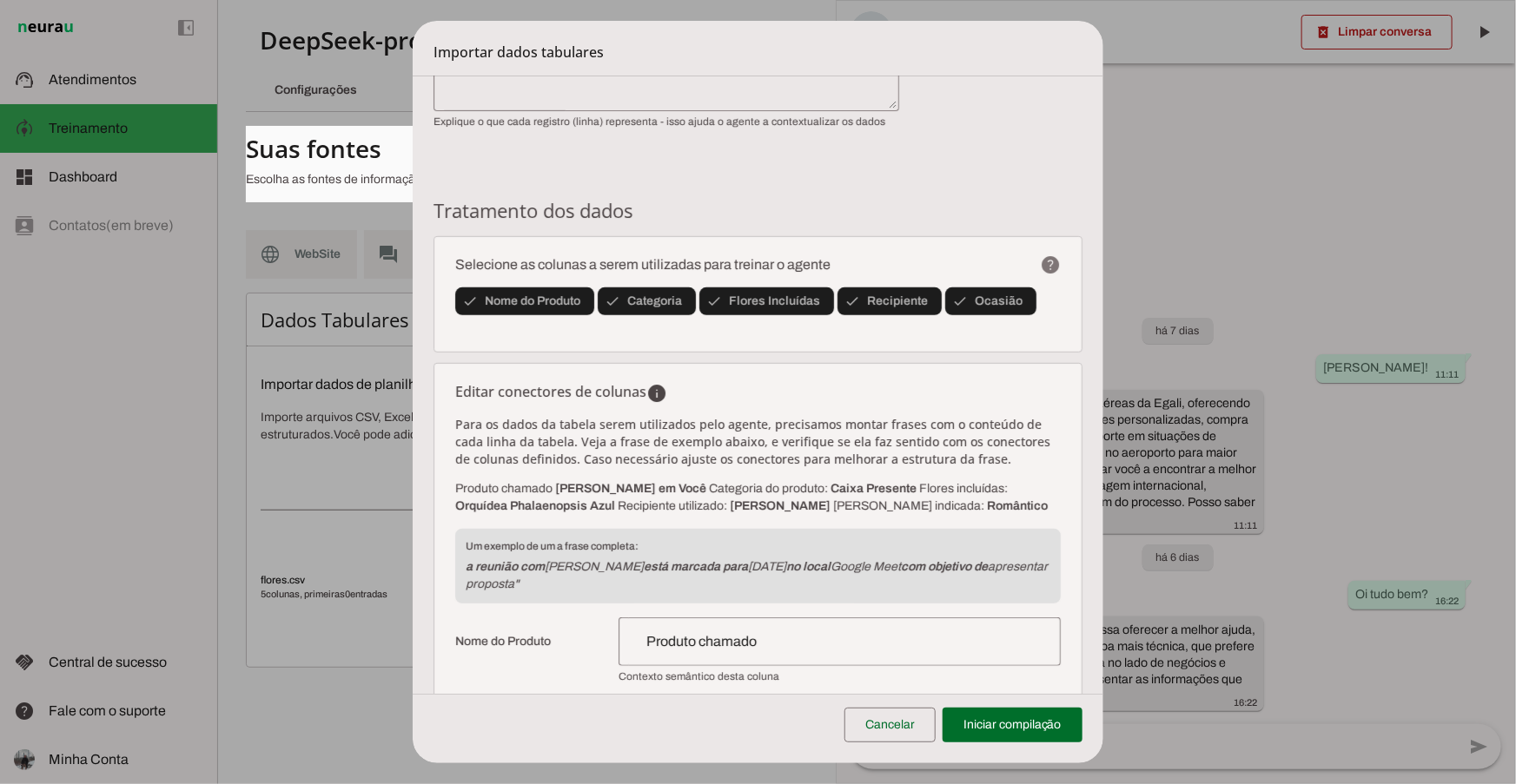
click at [1026, 144] on form "Configurações gerais Arquivo: flores.csv help Exemplos de descrições de tabela:…" at bounding box center [758, 669] width 691 height 1944
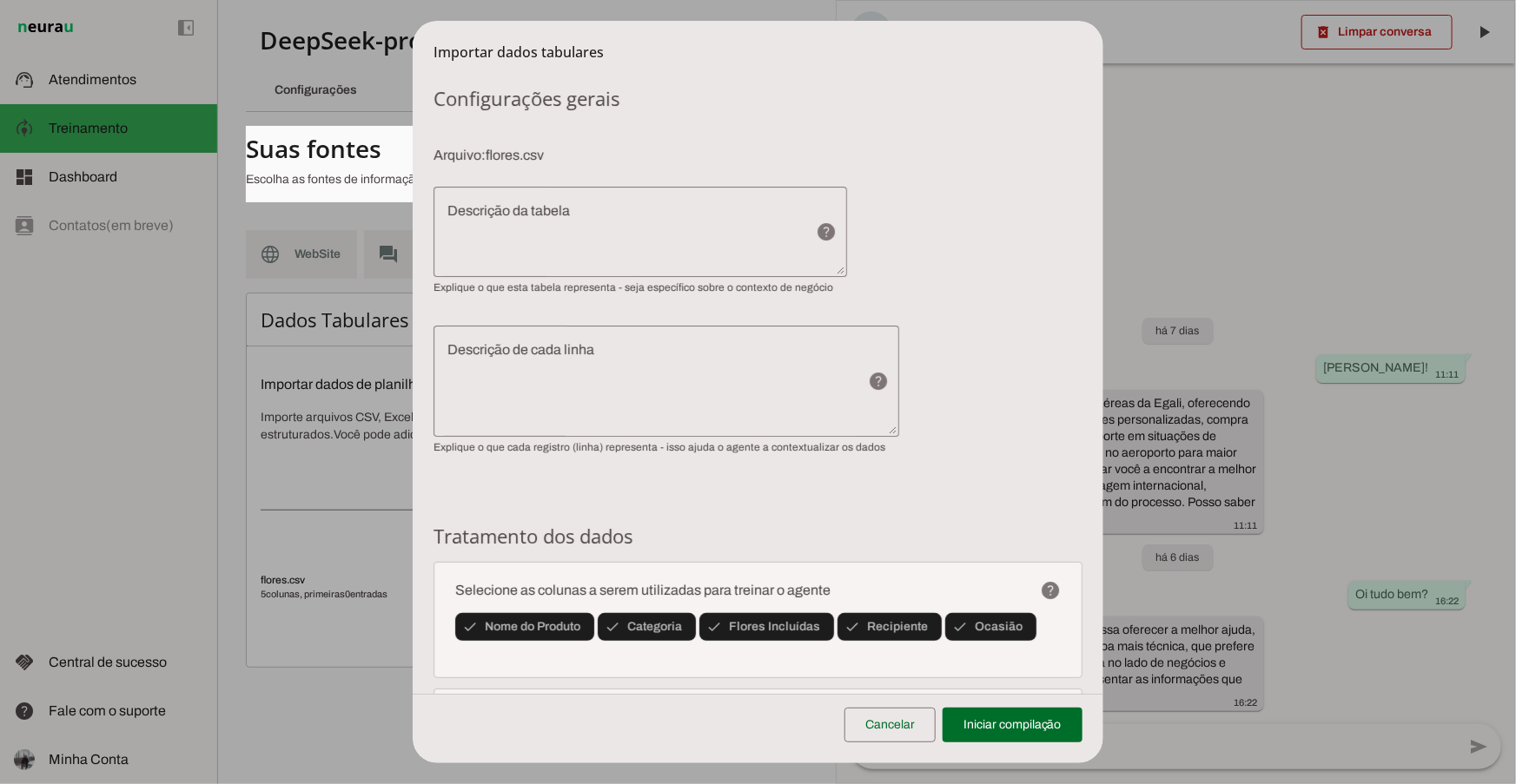
scroll to position [0, 0]
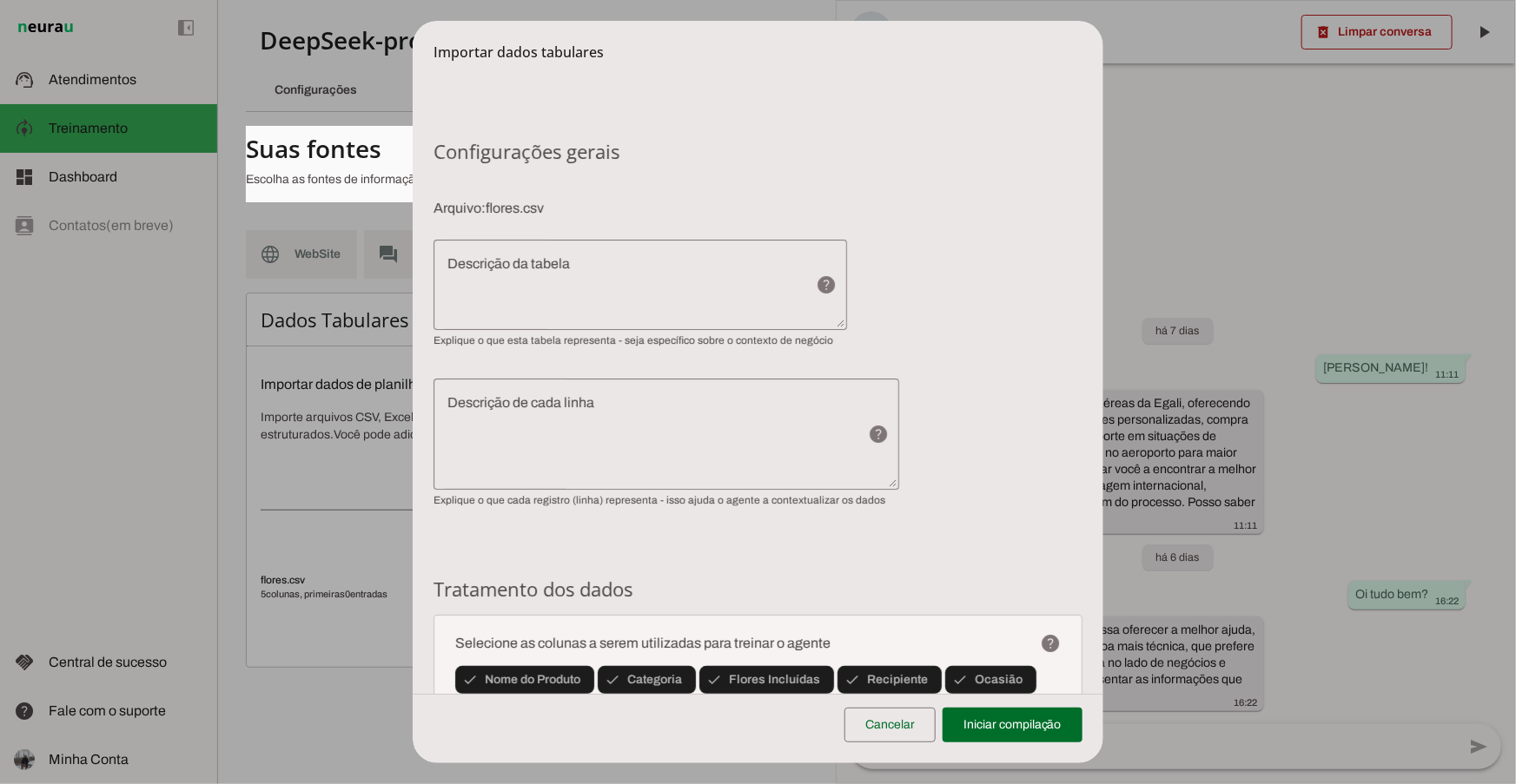
click at [974, 231] on section "Configurações gerais Arquivo: flores.csv help Exemplos de descrições de tabela:…" at bounding box center [758, 323] width 649 height 368
click at [969, 253] on div "help Exemplos de descrições de tabela: Agenda de reuniões comerciais agendadas …" at bounding box center [758, 293] width 649 height 108
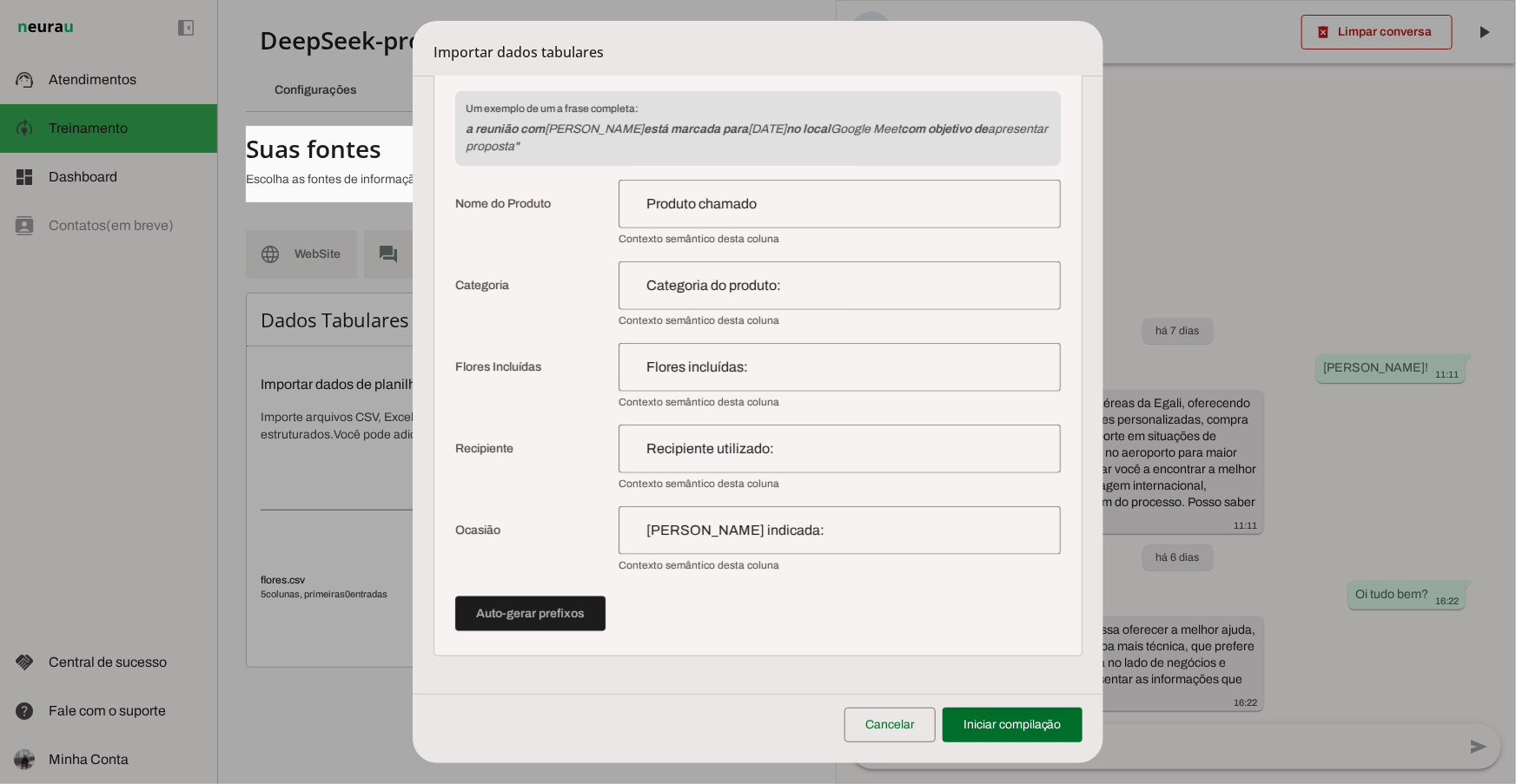
scroll to position [853, 0]
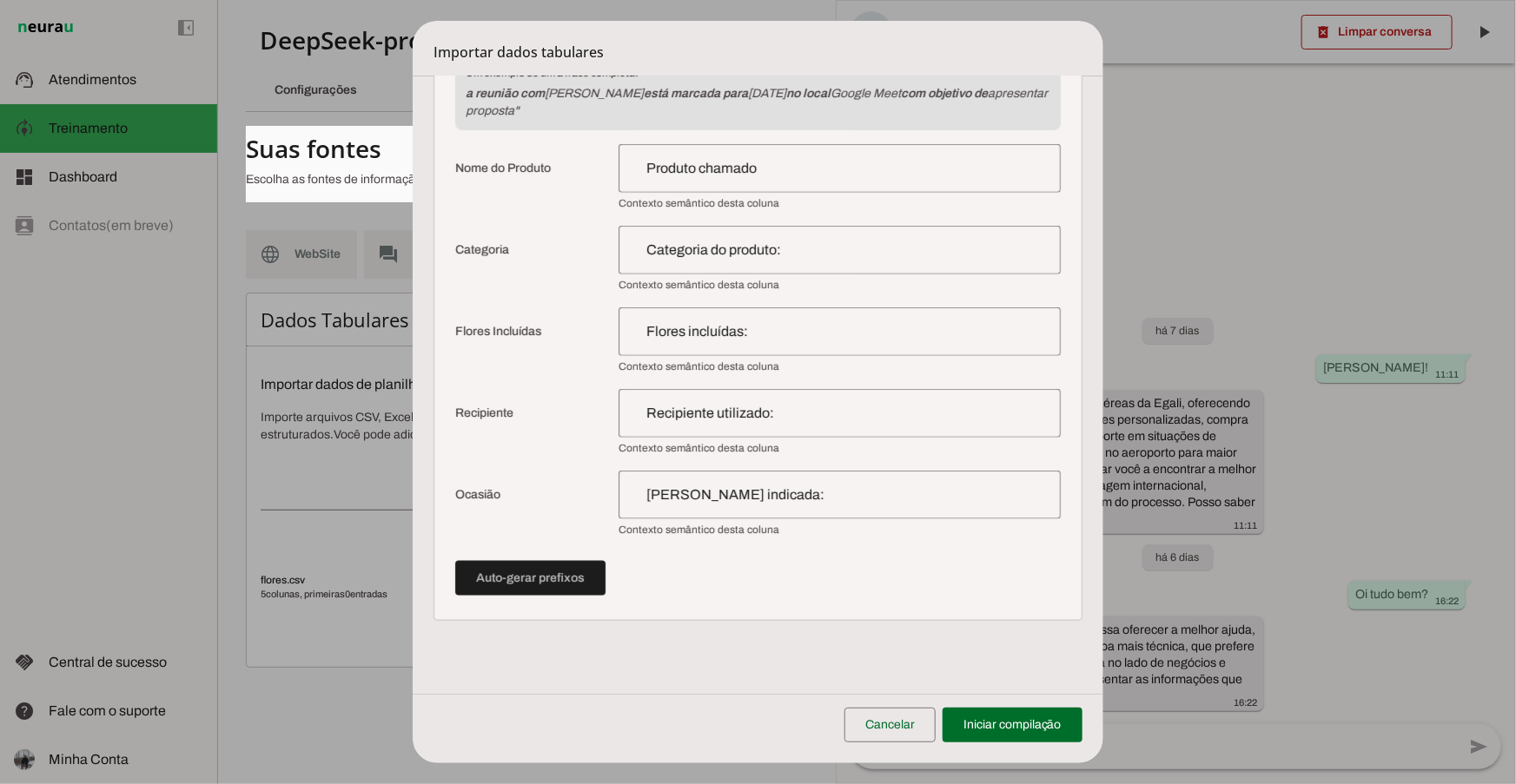
click at [792, 185] on div "Produto chamado" at bounding box center [839, 169] width 443 height 49
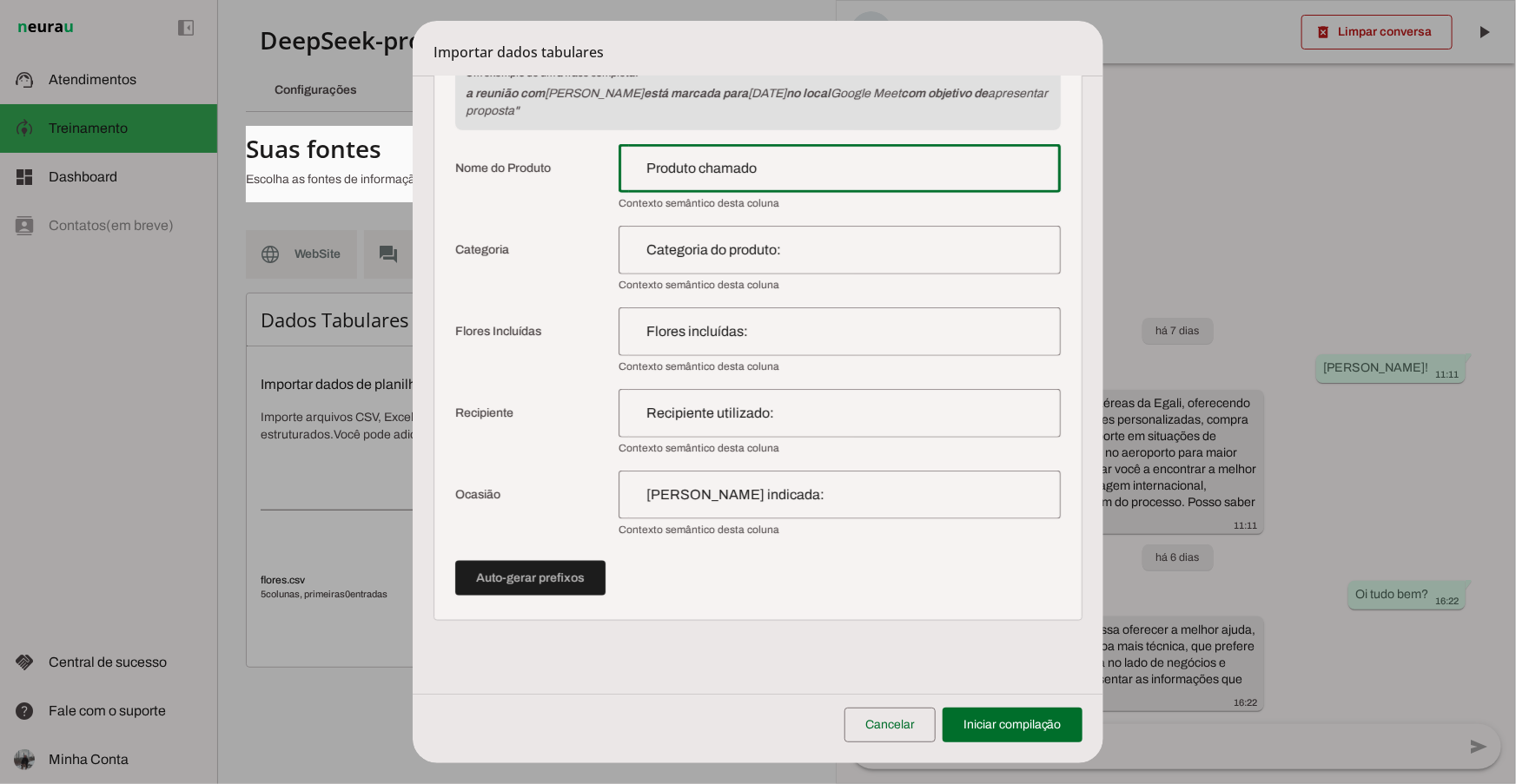
click at [792, 185] on div "Produto chamado" at bounding box center [839, 169] width 443 height 49
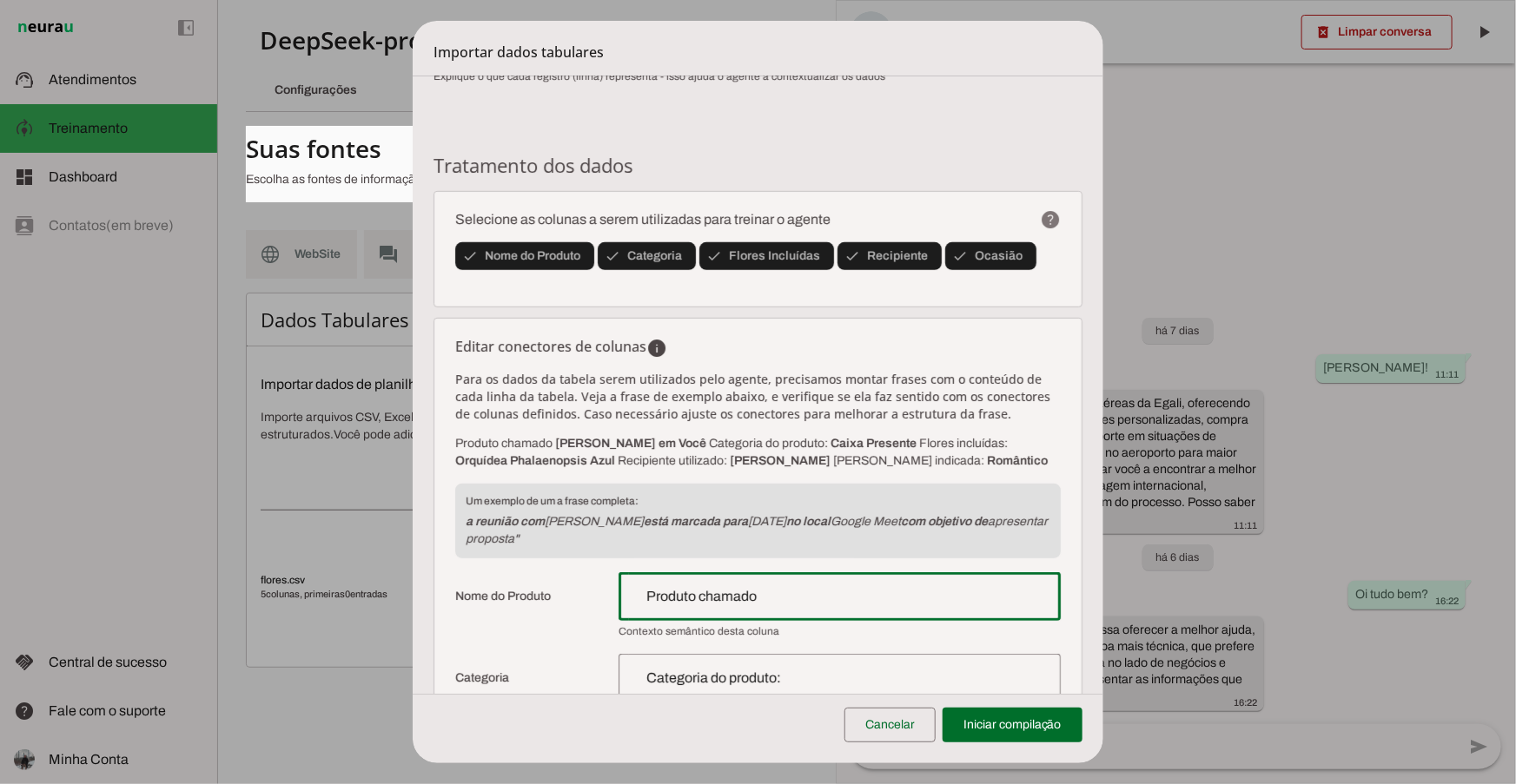
scroll to position [285, 0]
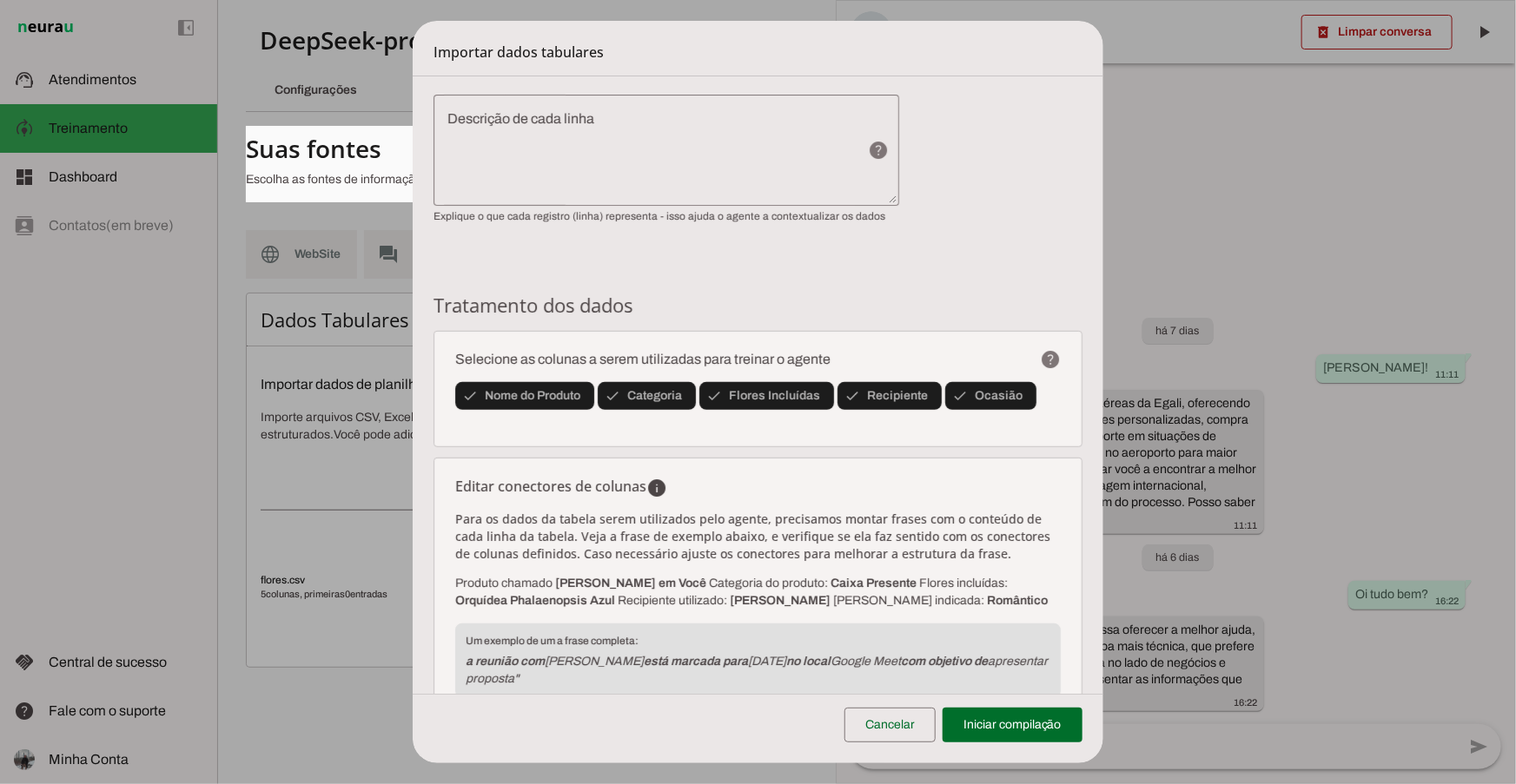
click at [956, 192] on div "help Exemplos de descrições de linha: Cada linha representa uma reunião marcada…" at bounding box center [758, 159] width 649 height 129
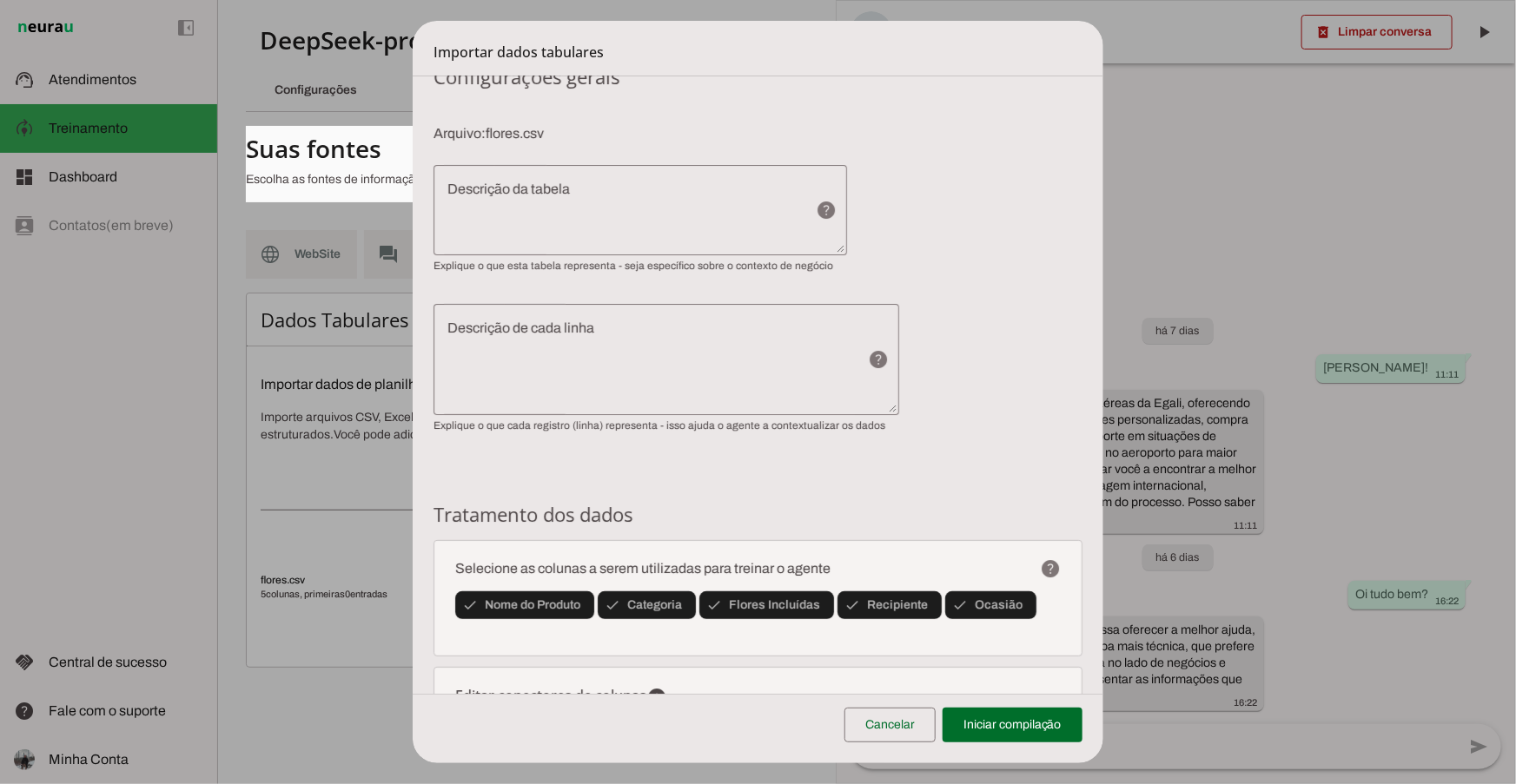
scroll to position [0, 0]
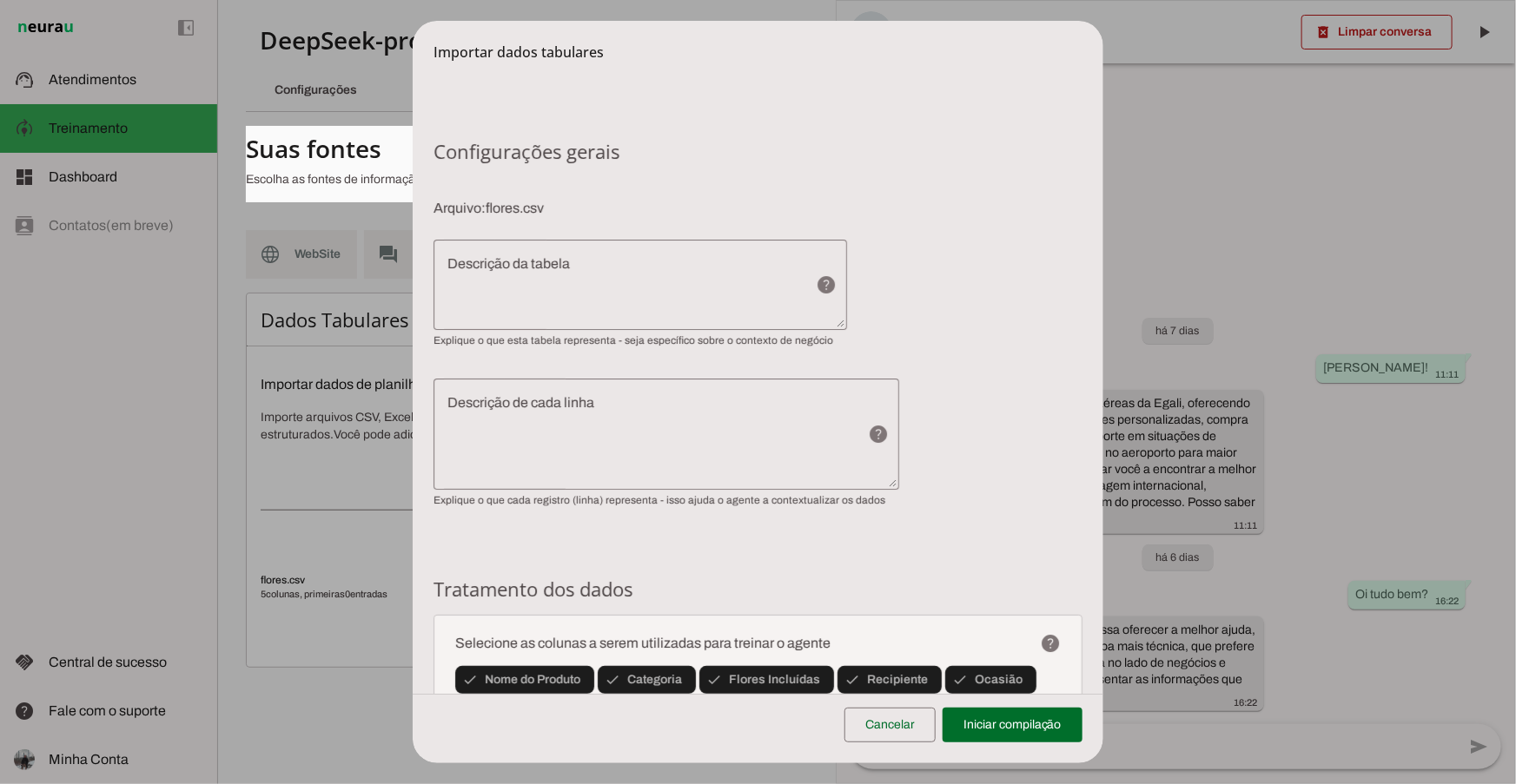
click at [953, 223] on section "Configurações gerais Arquivo: flores.csv help Exemplos de descrições de tabela:…" at bounding box center [758, 323] width 649 height 368
click at [953, 221] on section "Configurações gerais Arquivo: flores.csv help Exemplos de descrições de tabela:…" at bounding box center [758, 323] width 649 height 368
click at [951, 220] on section "Configurações gerais Arquivo: flores.csv help Exemplos de descrições de tabela:…" at bounding box center [758, 323] width 649 height 368
